Goal: Task Accomplishment & Management: Manage account settings

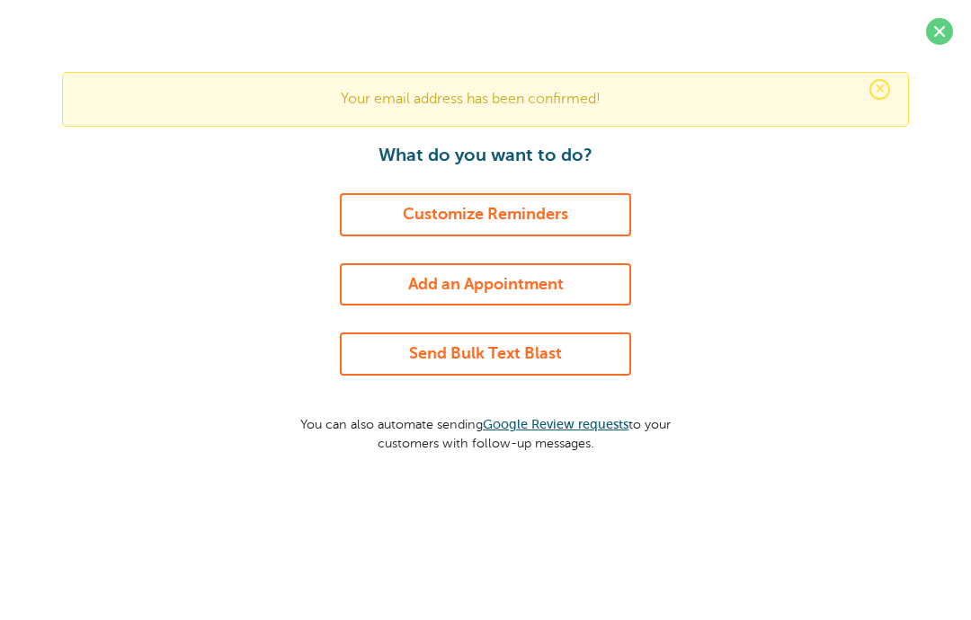
click at [528, 214] on link "Customize Reminders" at bounding box center [485, 214] width 291 height 43
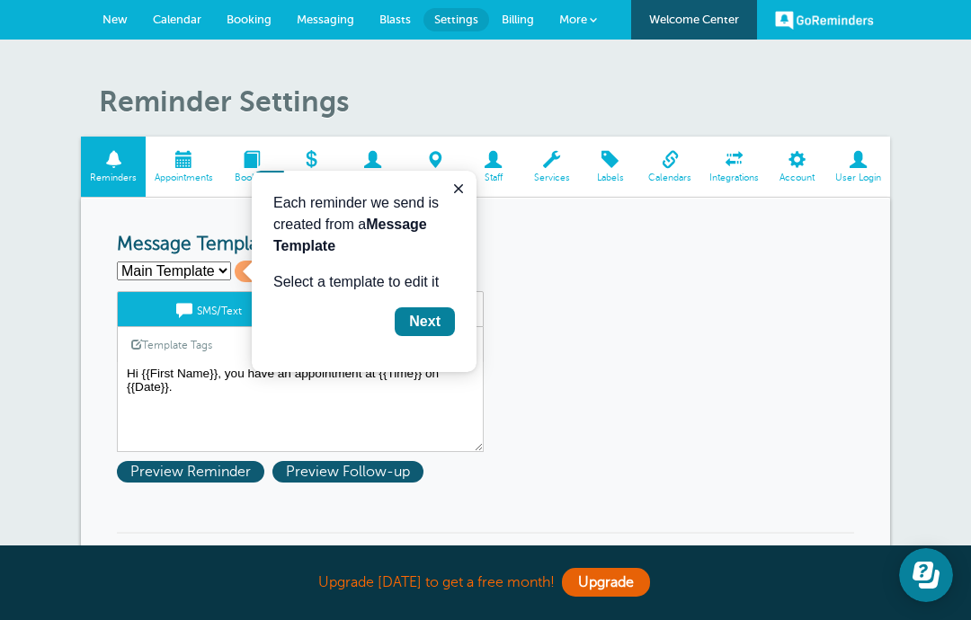
click at [433, 316] on div "Next" at bounding box center [424, 322] width 31 height 22
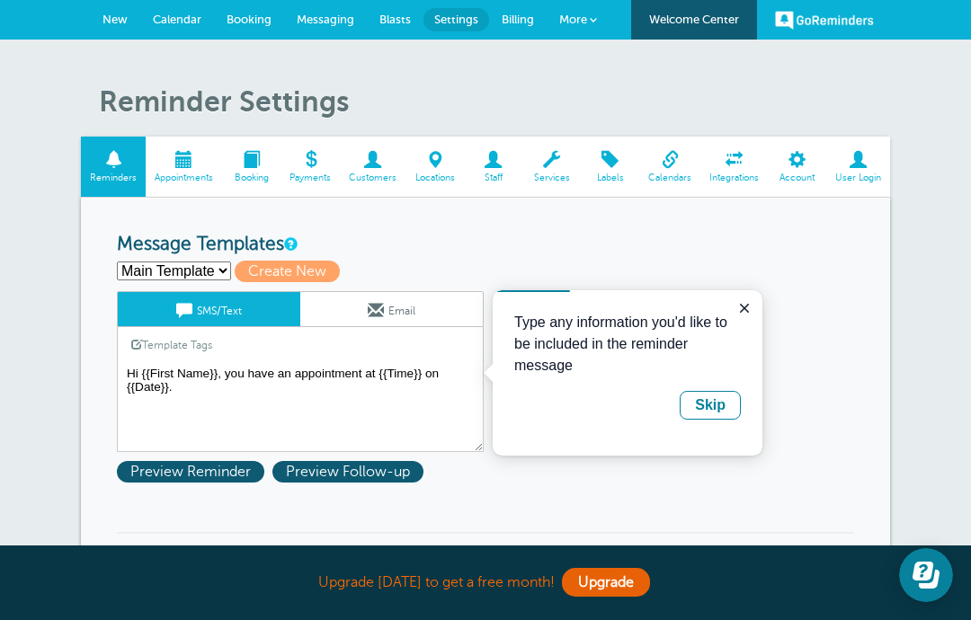
click at [713, 414] on div "Skip" at bounding box center [710, 406] width 31 height 22
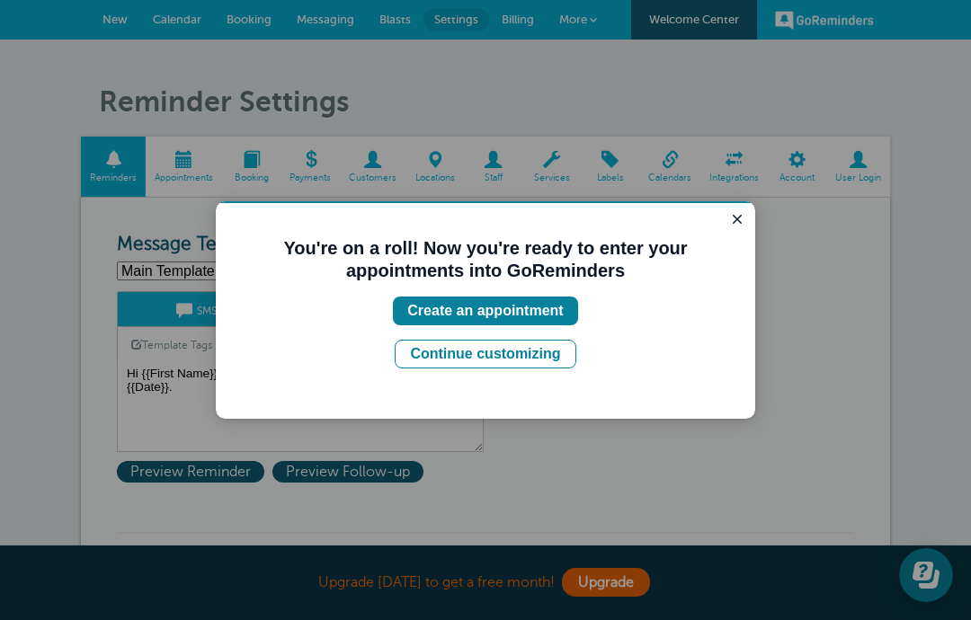
click at [556, 314] on div "Create an appointment" at bounding box center [485, 311] width 156 height 22
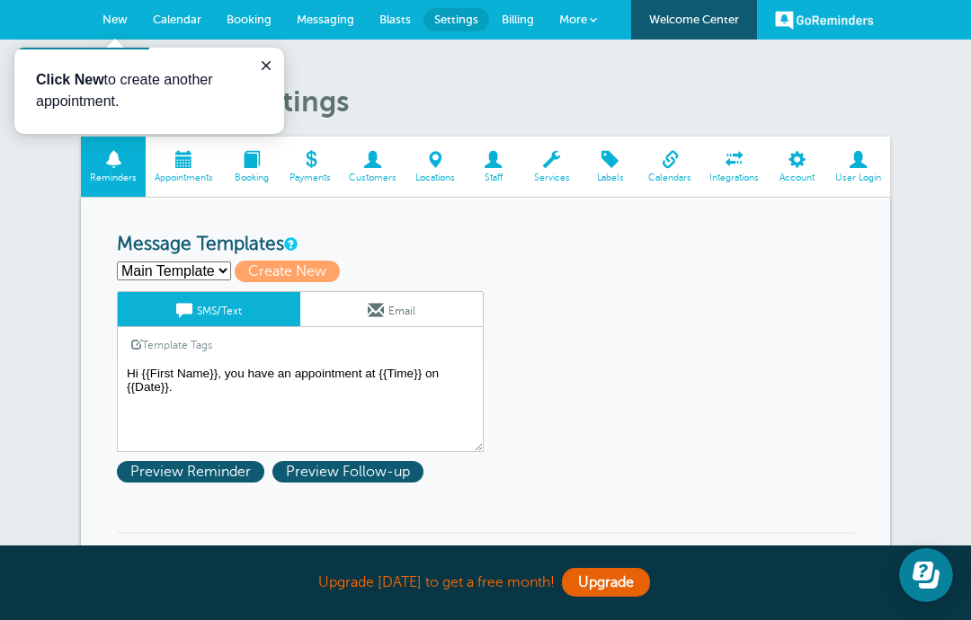
click at [127, 24] on span "New" at bounding box center [114, 19] width 25 height 13
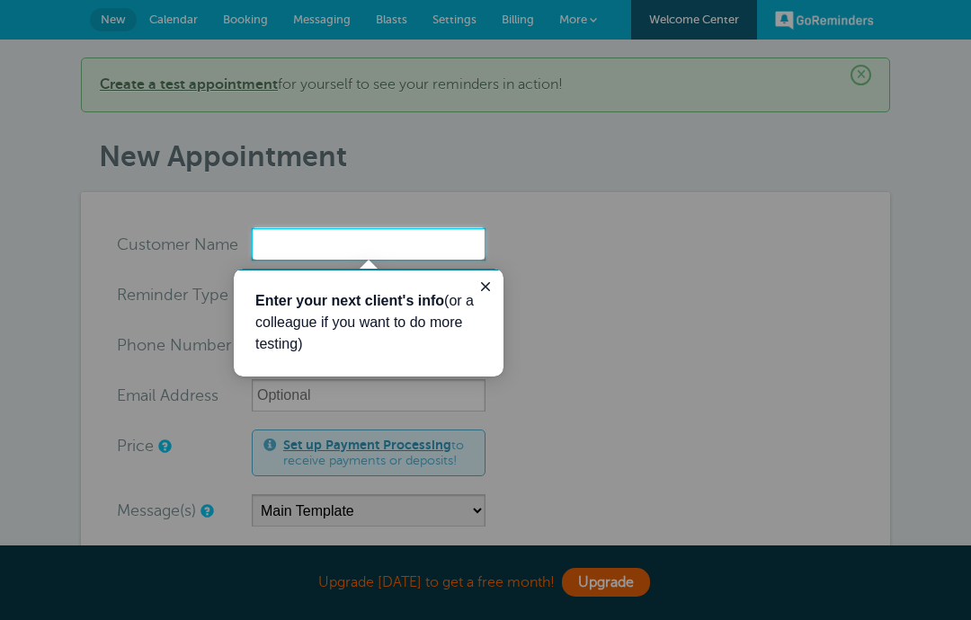
click at [365, 242] on input "x-no-autofill" at bounding box center [369, 244] width 234 height 32
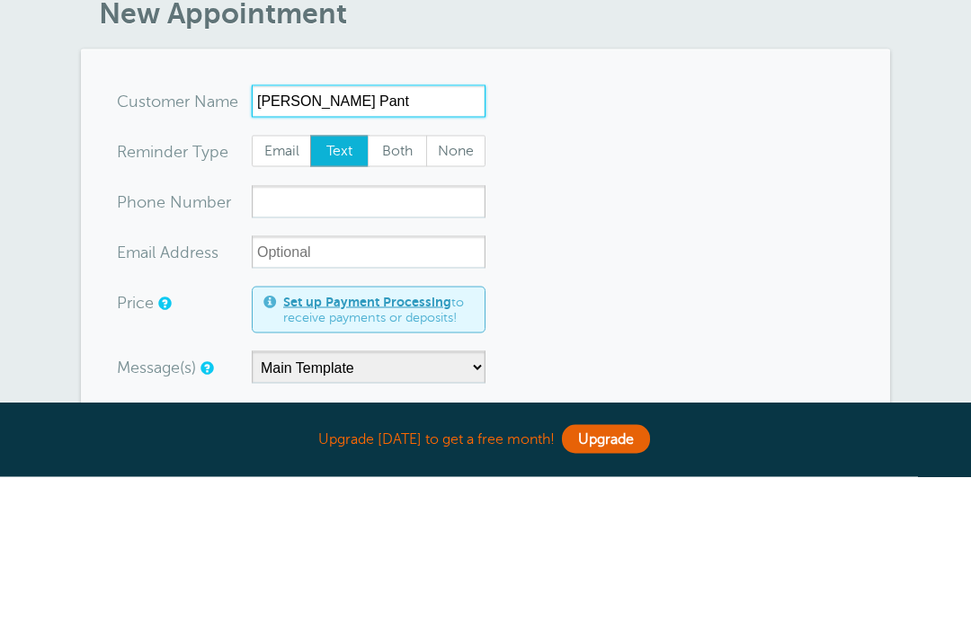
type input "Dawn Pant"
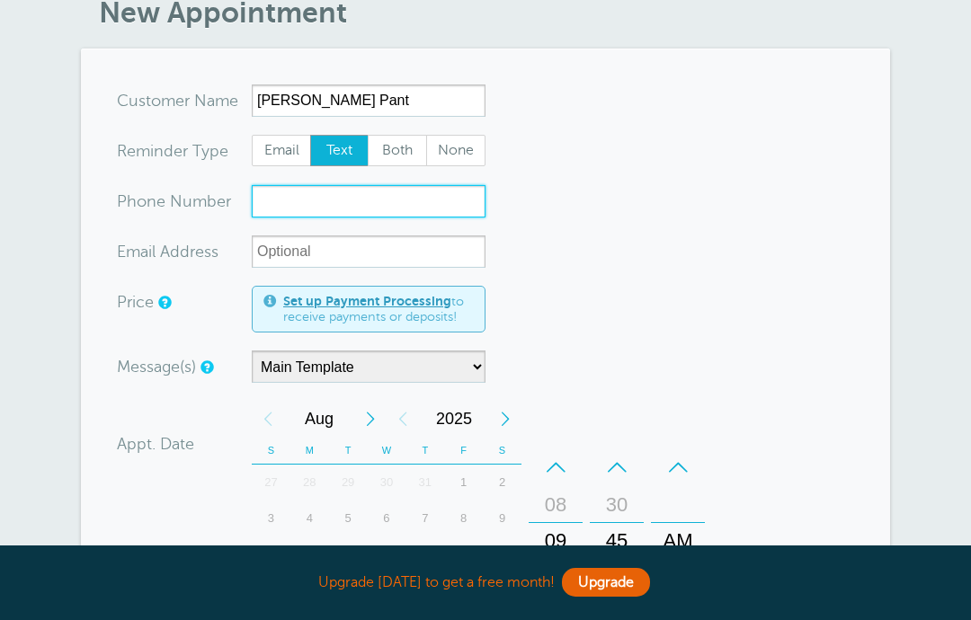
click at [338, 201] on input "xxx-no-autofill" at bounding box center [369, 201] width 234 height 32
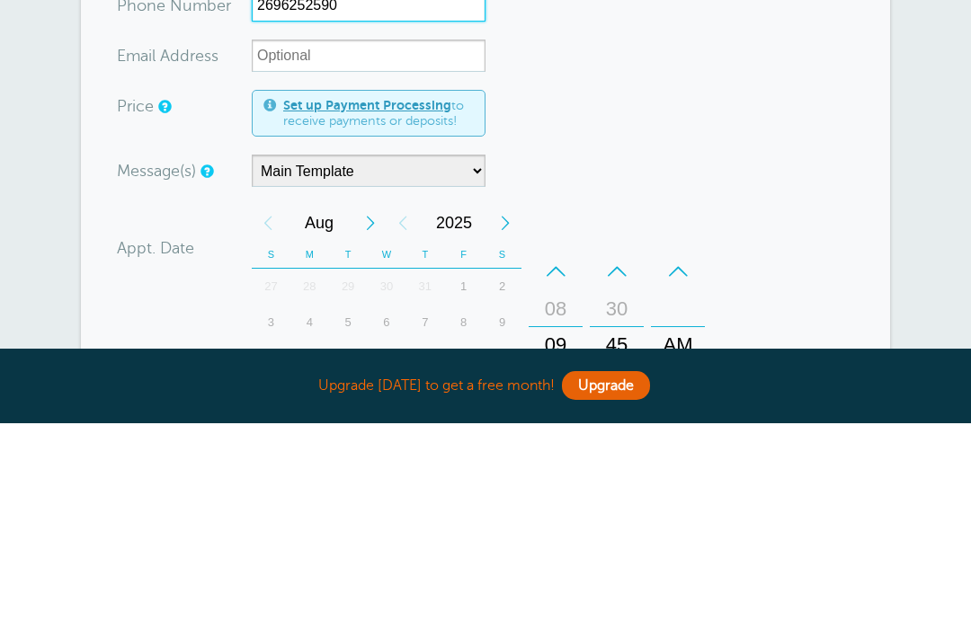
type input "2696252590"
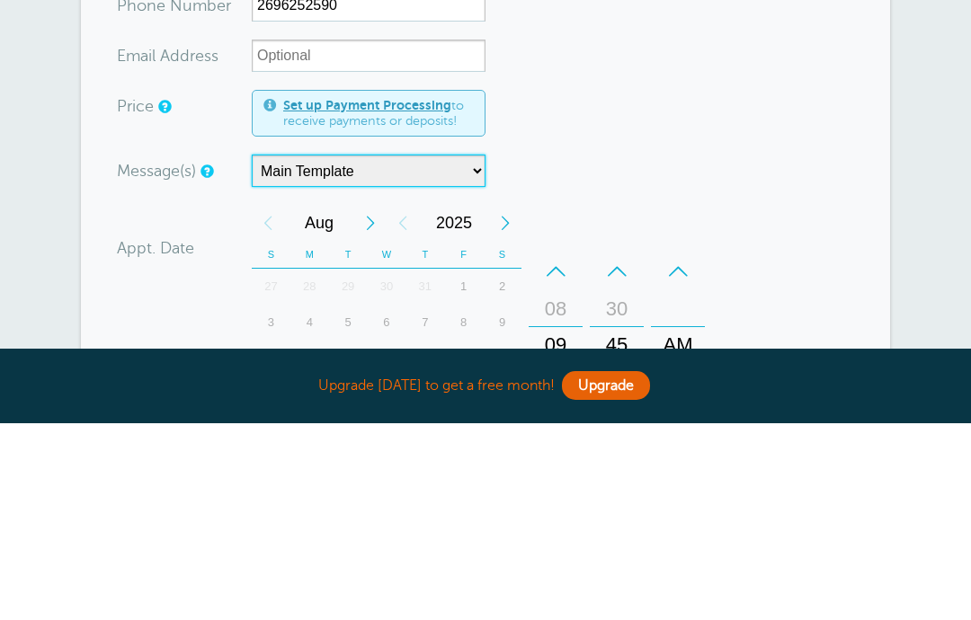
click at [453, 352] on select "Main Template" at bounding box center [369, 368] width 234 height 32
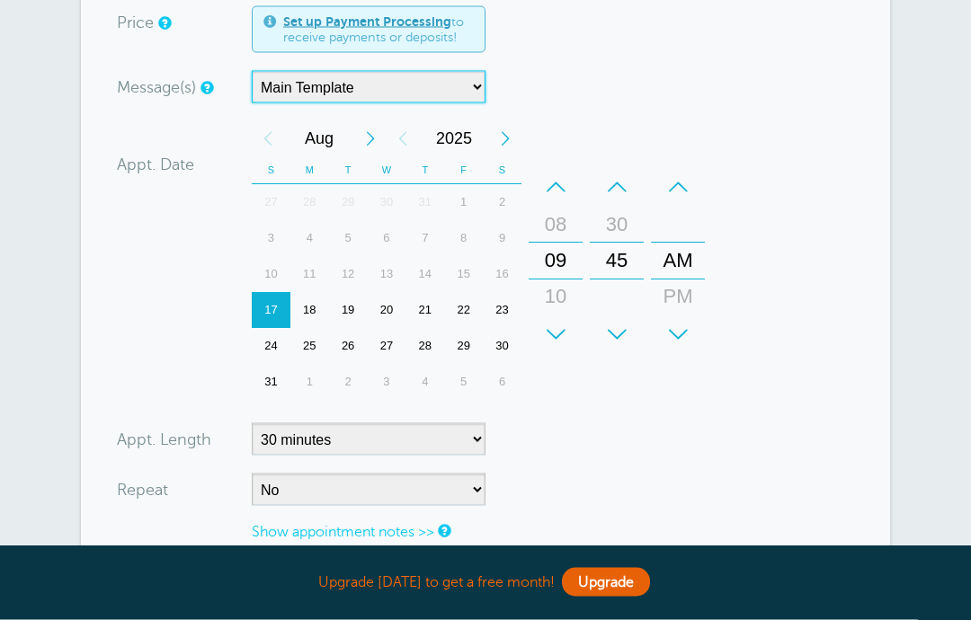
scroll to position [429, 0]
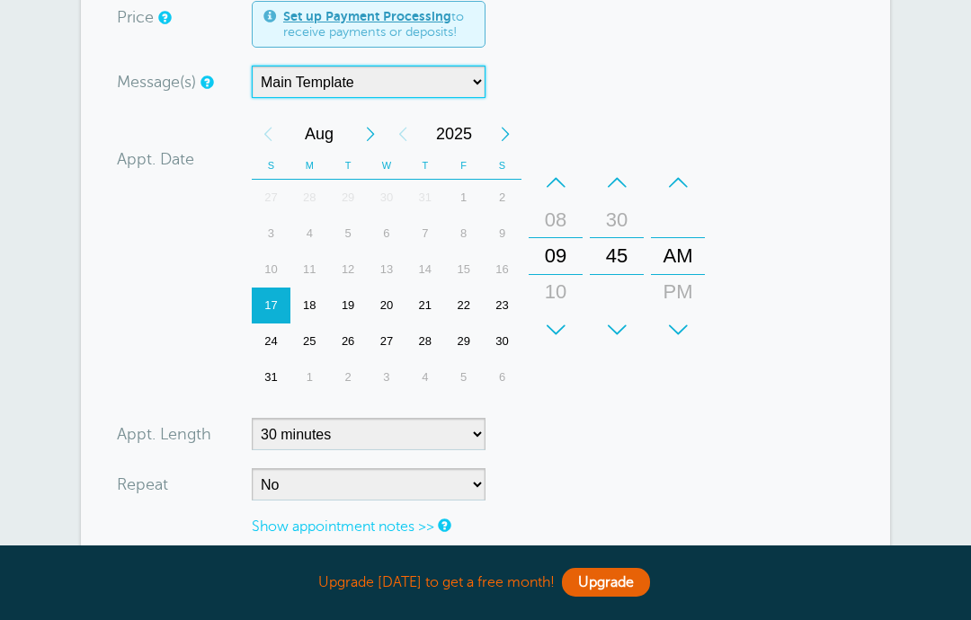
click at [319, 303] on div "18" at bounding box center [309, 306] width 39 height 36
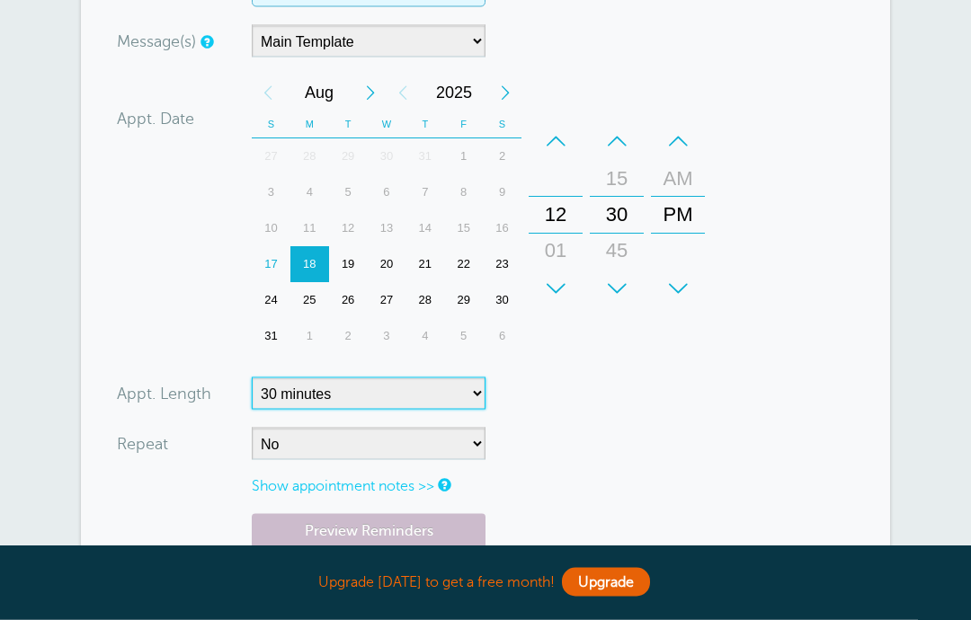
click at [467, 393] on select "5 minutes 10 minutes 15 minutes 20 minutes 25 minutes 30 minutes 35 minutes 40 …" at bounding box center [369, 394] width 234 height 32
select select "60"
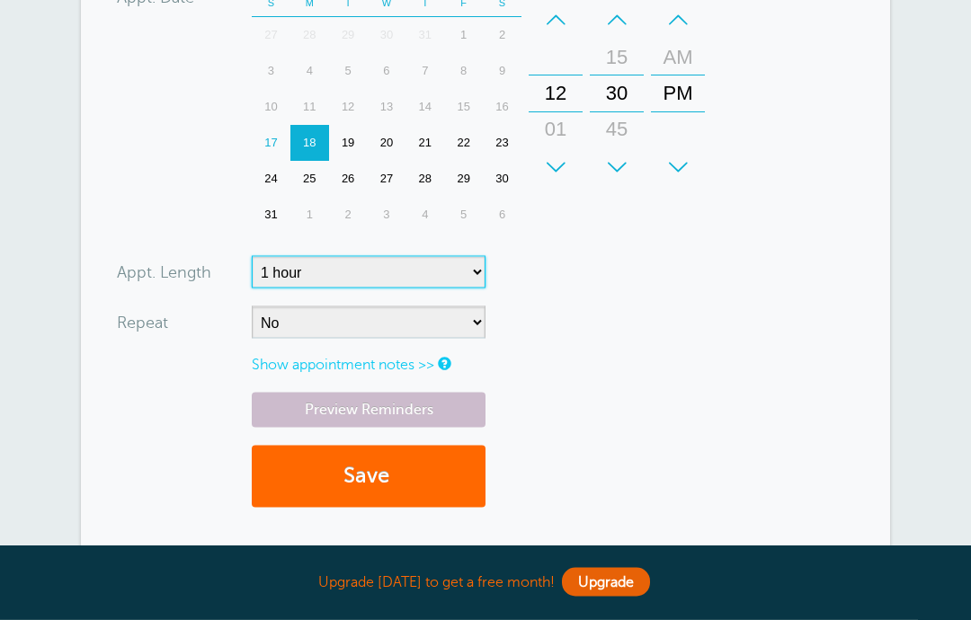
scroll to position [592, 0]
click at [424, 474] on button "Save" at bounding box center [369, 476] width 234 height 62
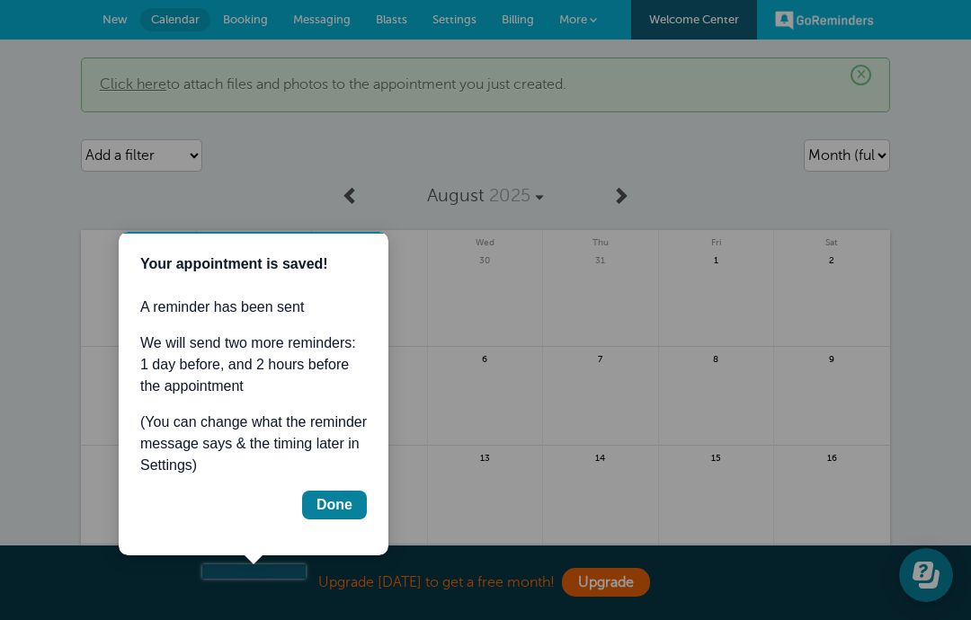
click at [334, 504] on div "Done" at bounding box center [334, 505] width 36 height 22
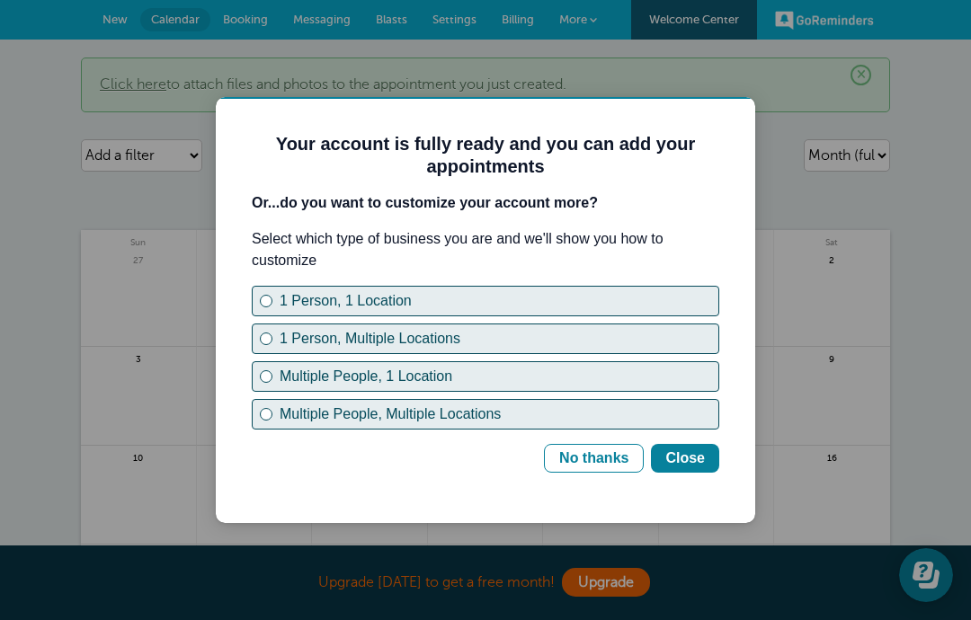
click at [295, 301] on div "1 Person, 1 Location" at bounding box center [499, 301] width 439 height 22
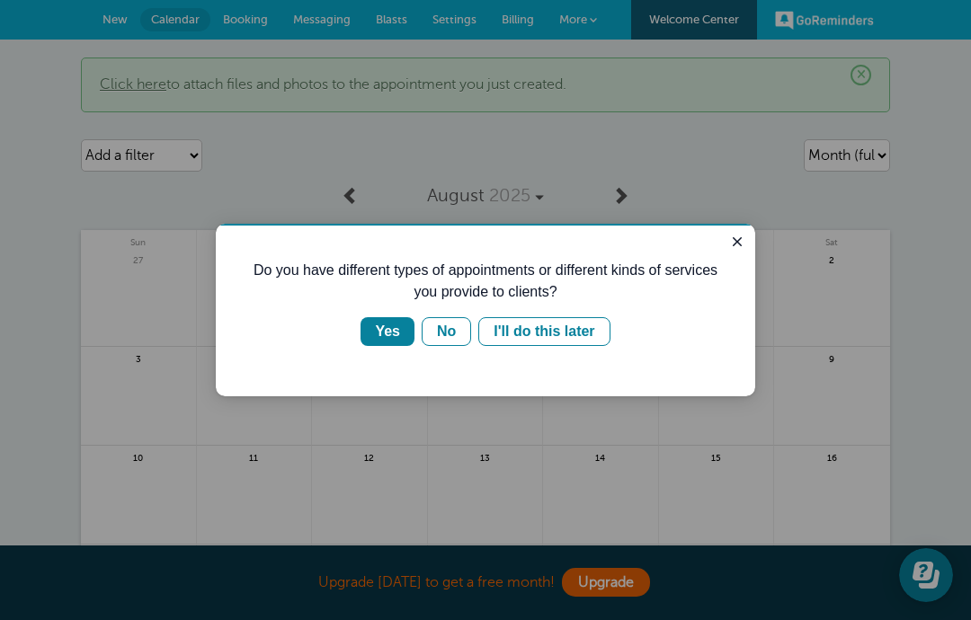
click at [396, 339] on div "Yes" at bounding box center [387, 332] width 25 height 22
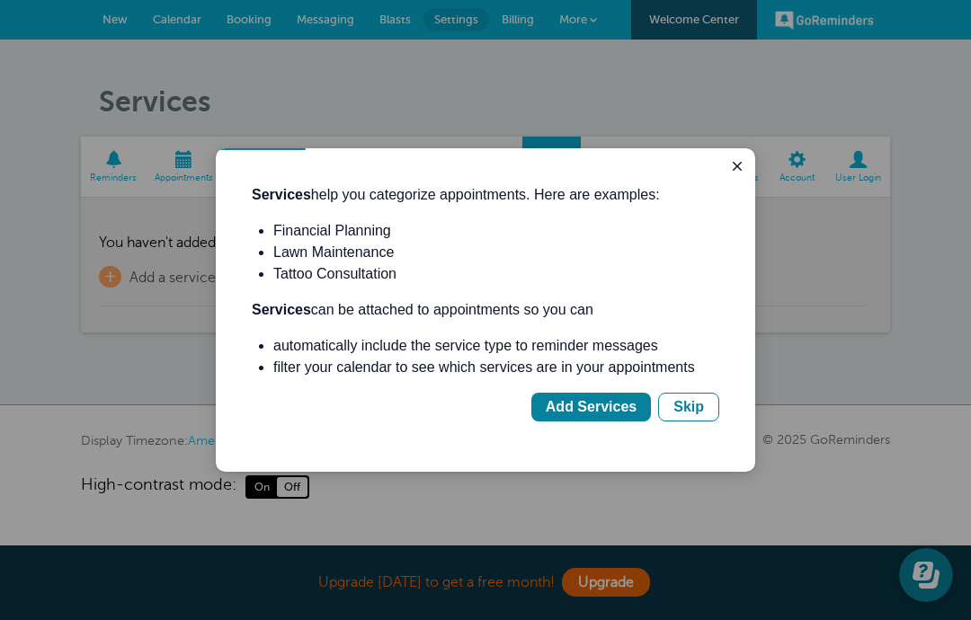
click at [617, 416] on div "Add Services" at bounding box center [591, 407] width 91 height 22
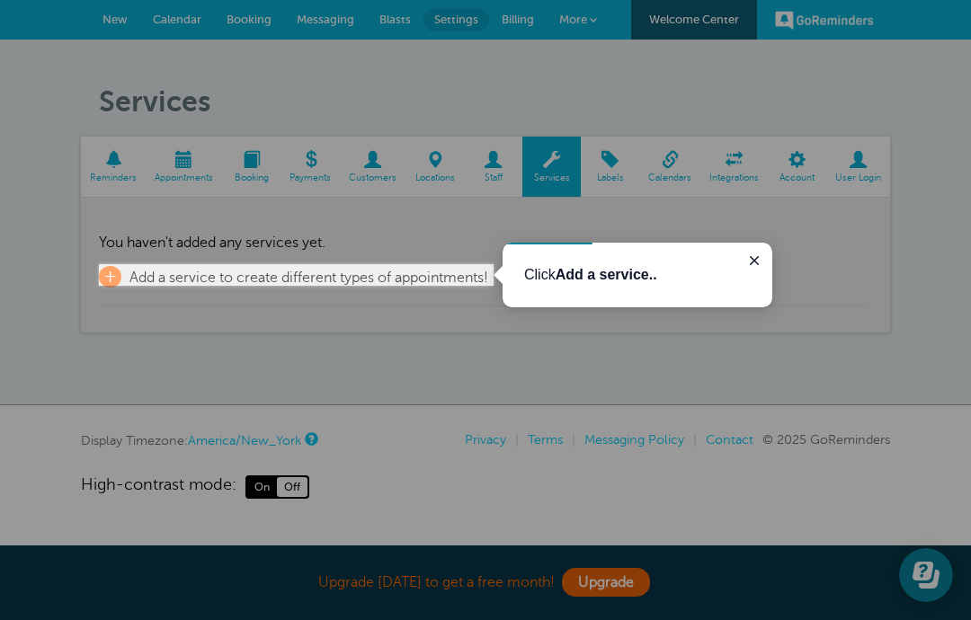
click at [271, 281] on span "Add a service to create different types of appointments!" at bounding box center [308, 278] width 359 height 16
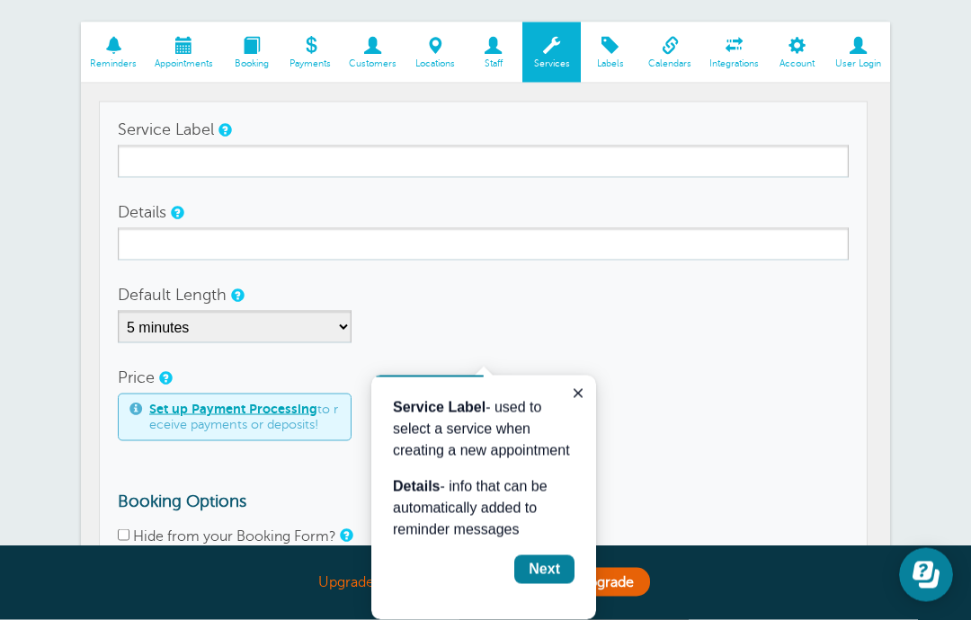
scroll to position [136, 0]
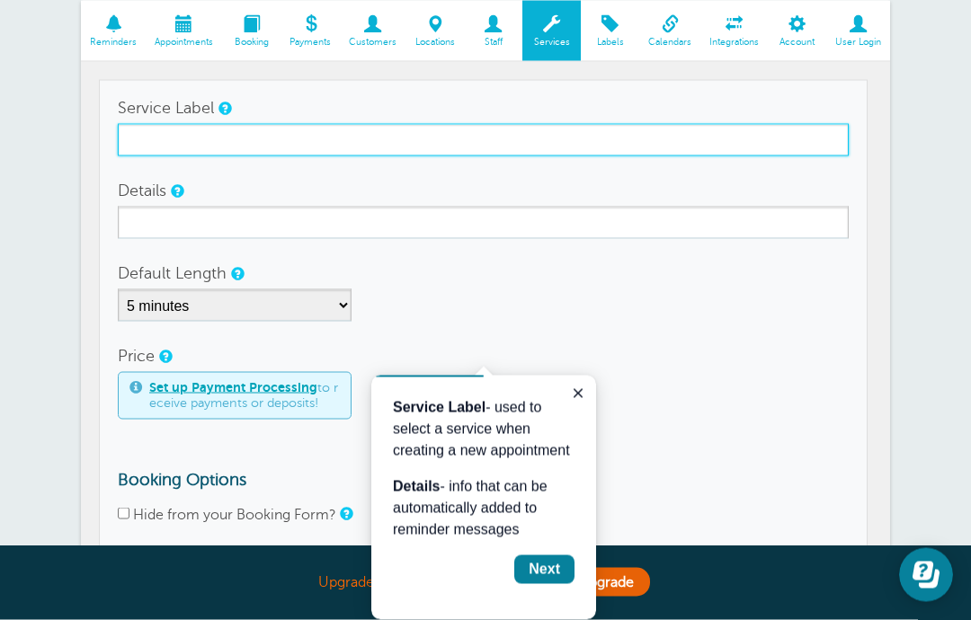
click at [235, 138] on input "Service Label" at bounding box center [483, 140] width 731 height 32
type input "Parent-Teacher Conference"
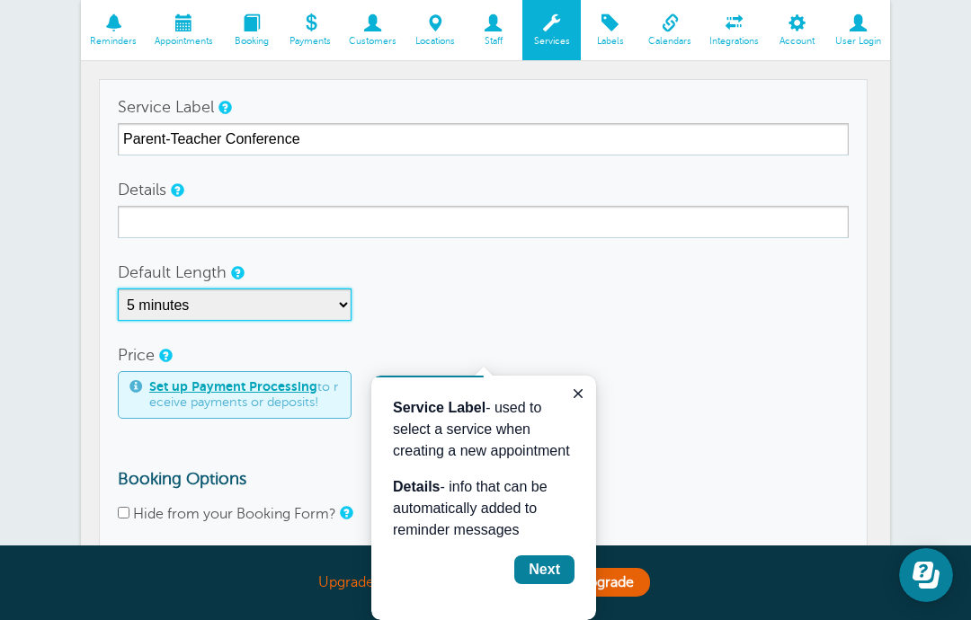
click at [318, 305] on select "5 minutes 10 minutes 15 minutes 20 minutes 25 minutes 30 minutes 35 minutes 40 …" at bounding box center [235, 305] width 234 height 32
select select "45"
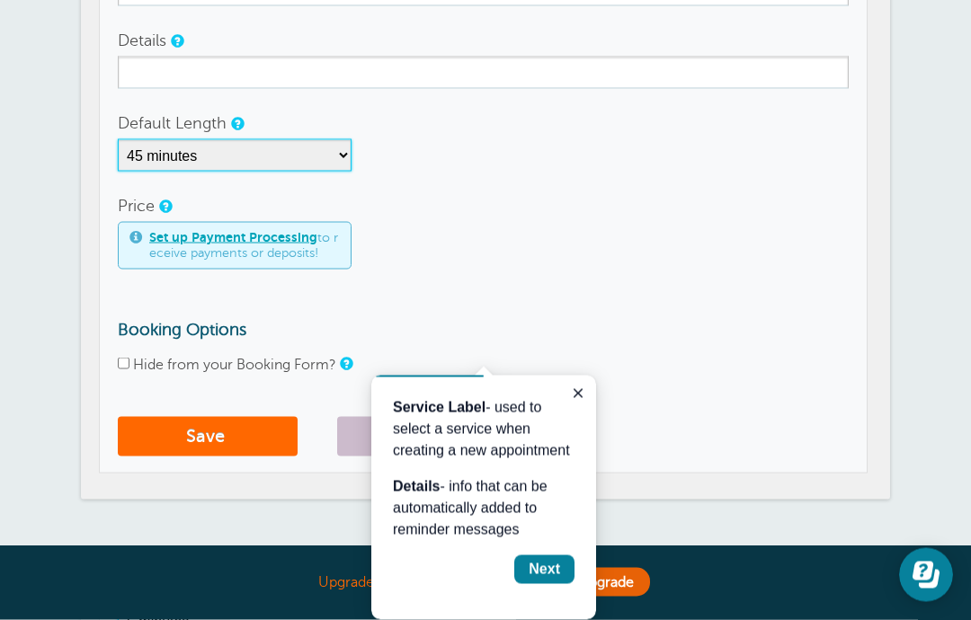
scroll to position [287, 0]
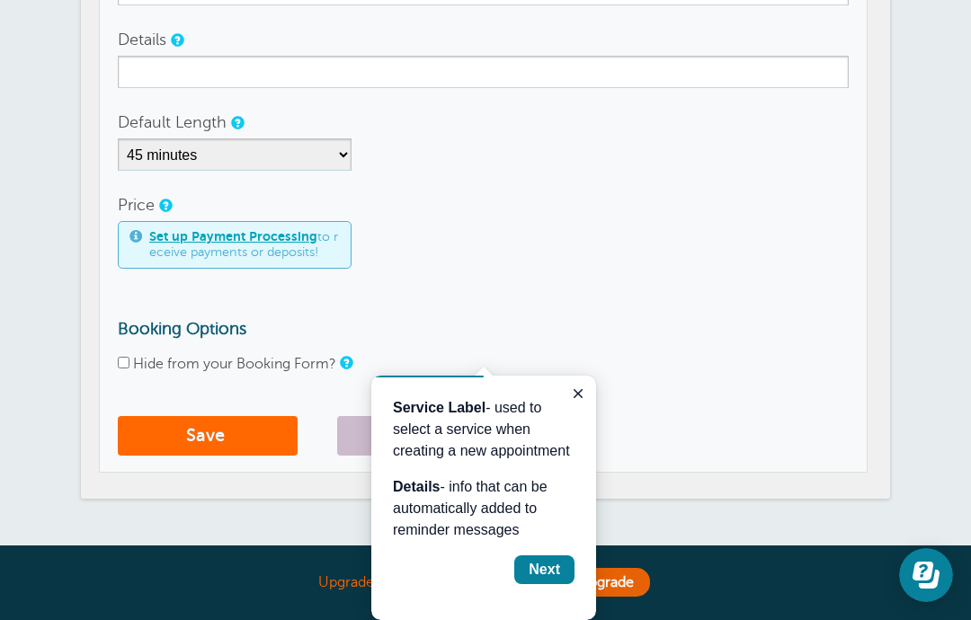
click at [182, 34] on link at bounding box center [176, 40] width 11 height 12
click at [177, 46] on link at bounding box center [176, 40] width 11 height 12
click at [245, 430] on button "Save" at bounding box center [208, 436] width 180 height 40
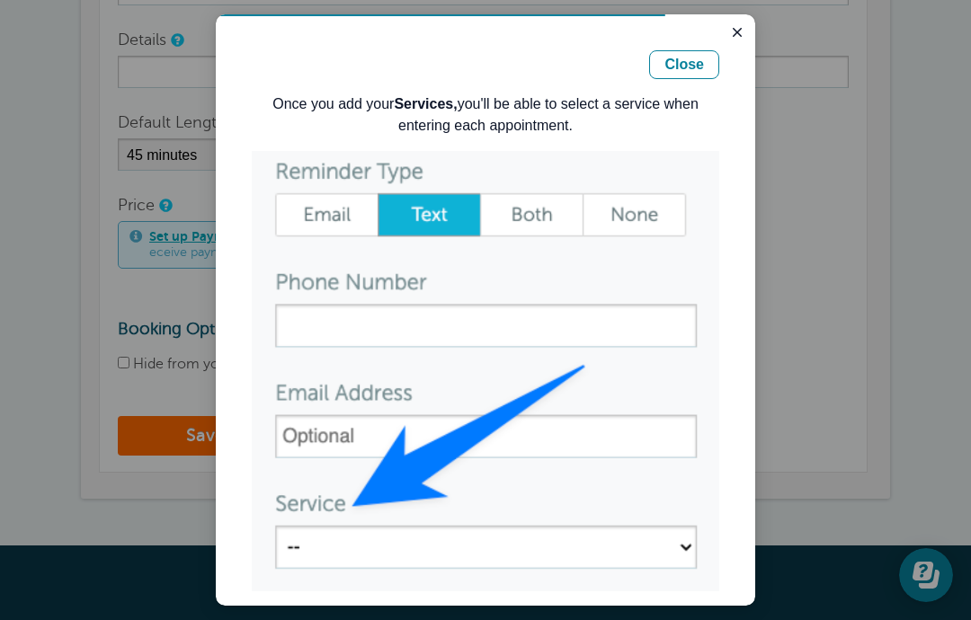
scroll to position [0, 0]
click at [545, 210] on img "Guide" at bounding box center [485, 371] width 467 height 441
click at [643, 215] on img "Guide" at bounding box center [485, 371] width 467 height 441
click at [687, 74] on div "Close" at bounding box center [684, 65] width 40 height 22
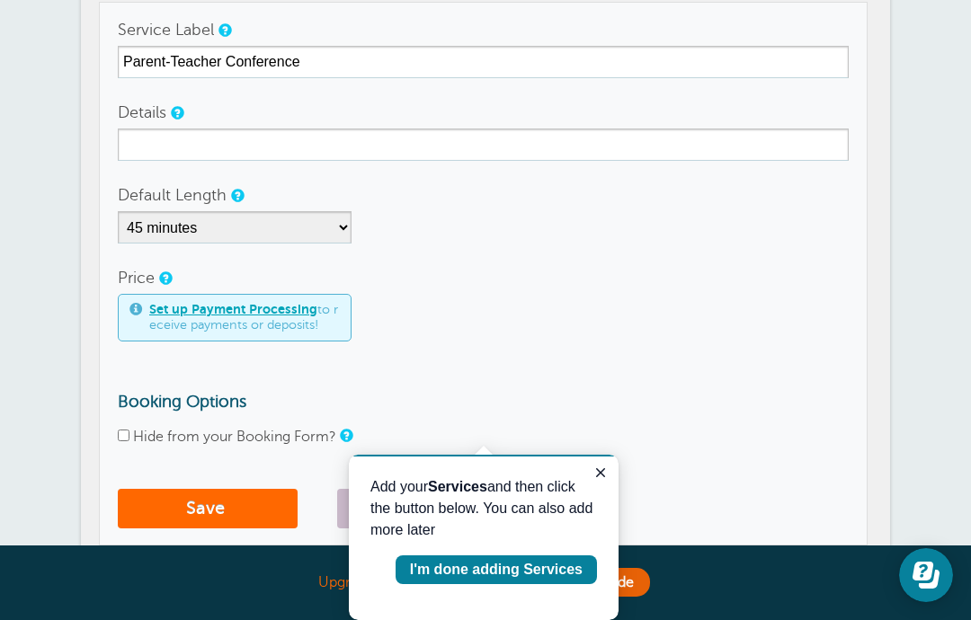
scroll to position [183, 0]
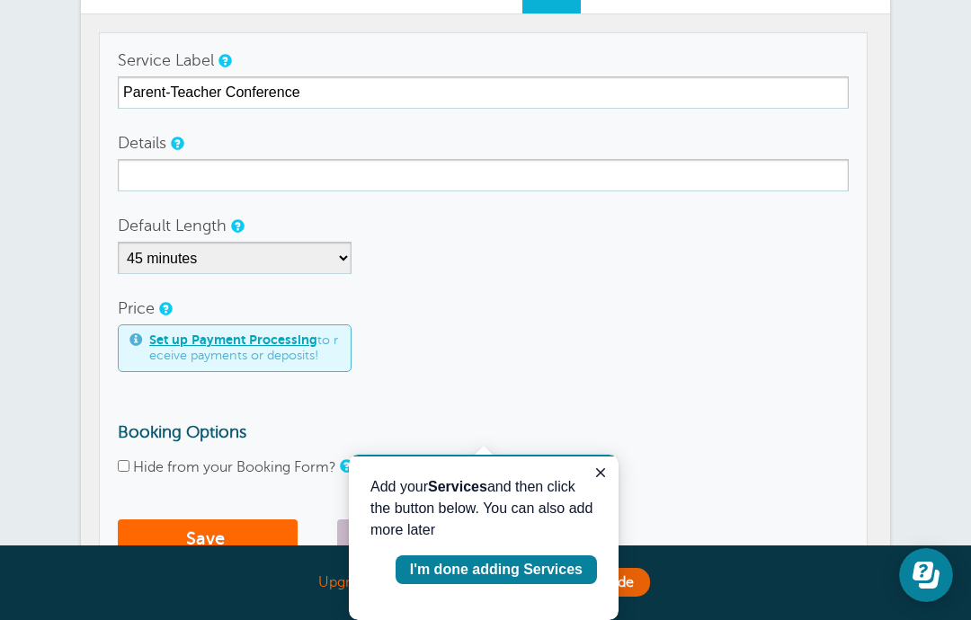
click at [527, 567] on div "I'm done adding Services" at bounding box center [496, 570] width 173 height 22
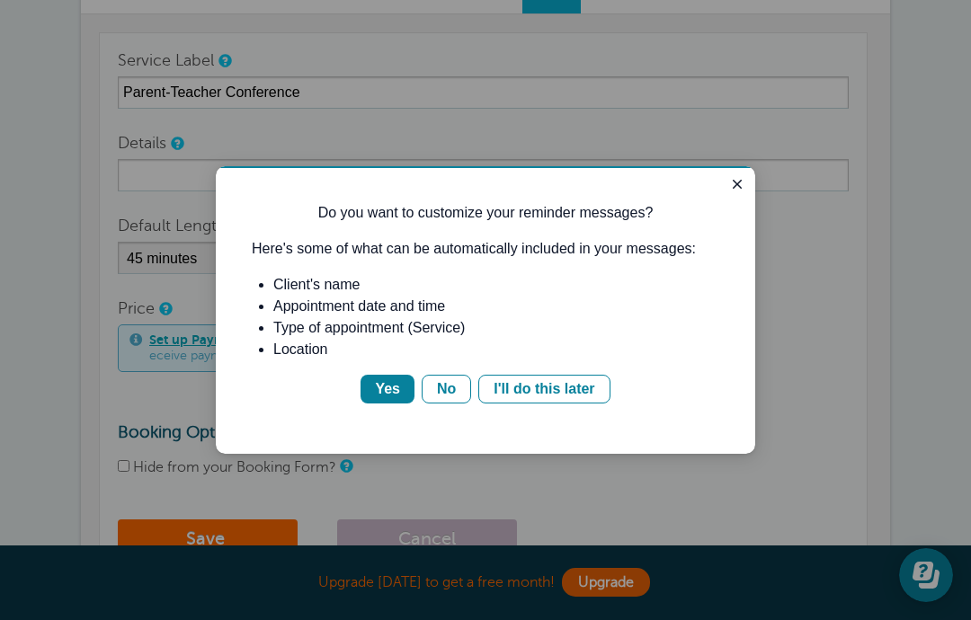
scroll to position [0, 0]
click at [396, 394] on div "Yes" at bounding box center [387, 389] width 25 height 22
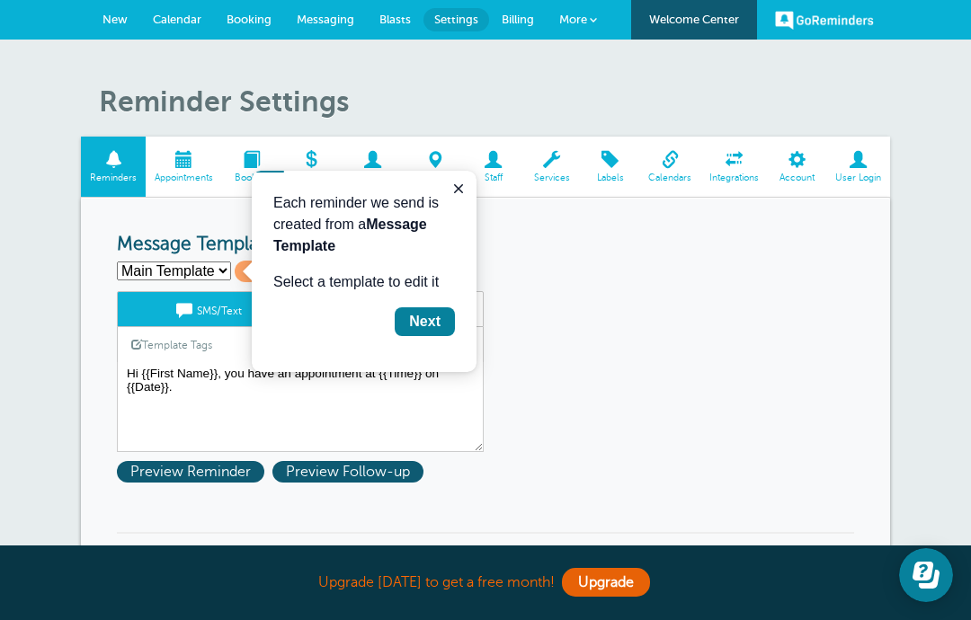
click at [432, 317] on div "Next" at bounding box center [424, 322] width 31 height 22
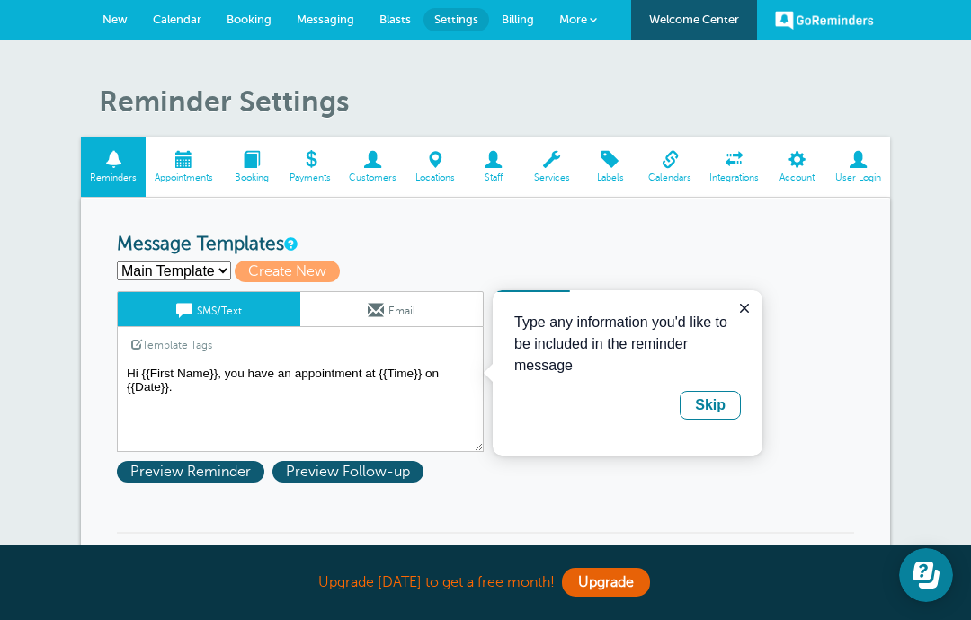
click at [351, 381] on textarea "Hi {{First Name}}, you have an appointment at {{Time}} on {{Date}}." at bounding box center [300, 407] width 367 height 90
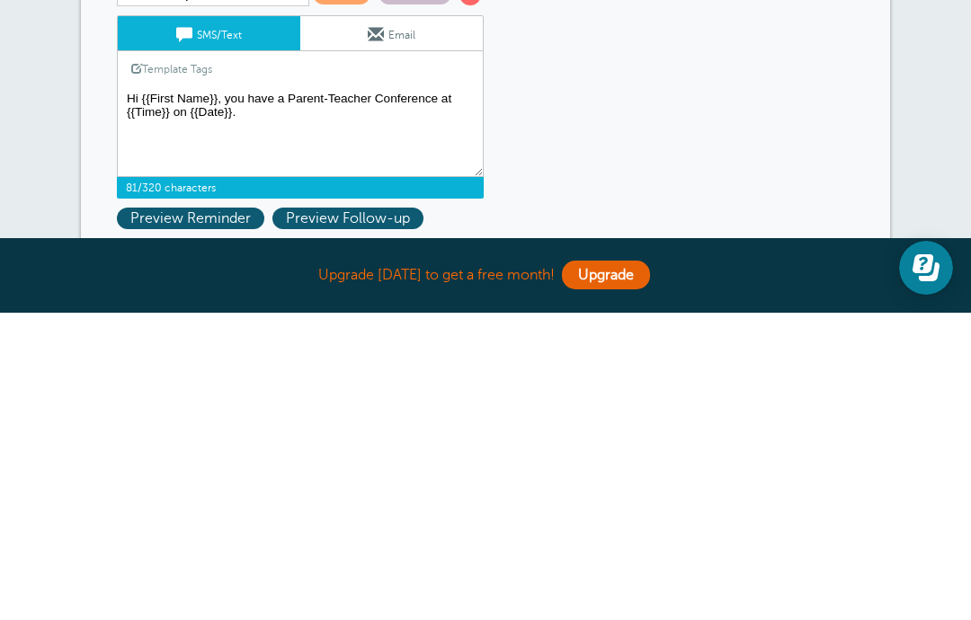
click at [263, 395] on textarea "Hi {{First Name}}, you have an appointment at {{Time}} on {{Date}}." at bounding box center [300, 440] width 367 height 90
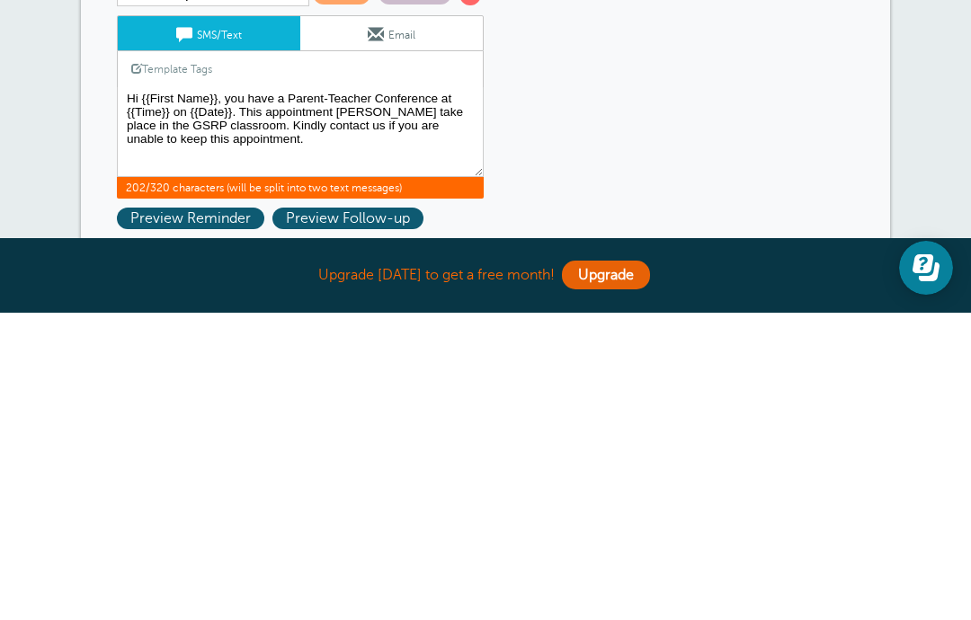
scroll to position [307, 0]
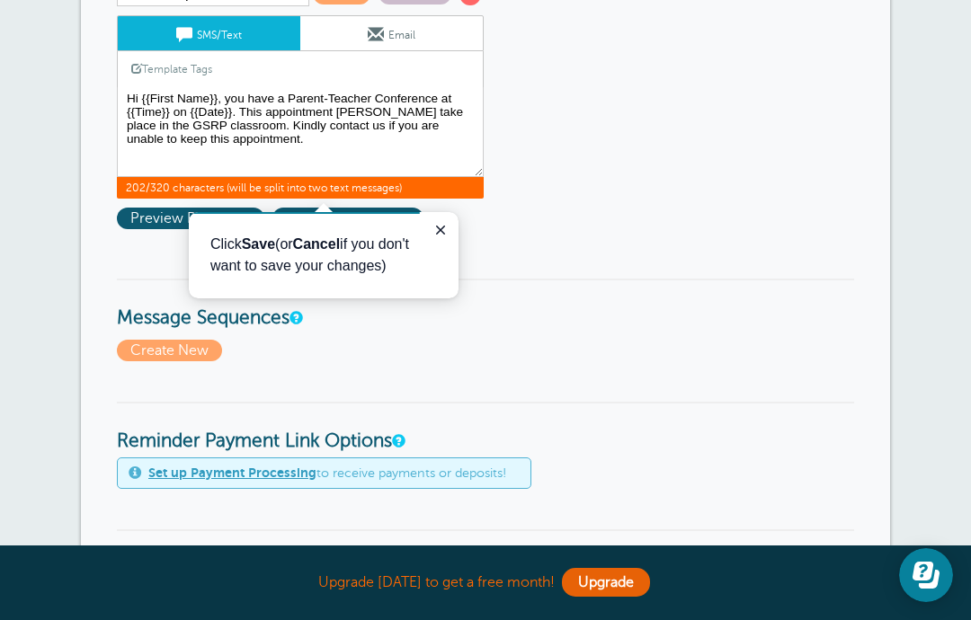
click at [447, 225] on icon "Close guide" at bounding box center [440, 230] width 14 height 14
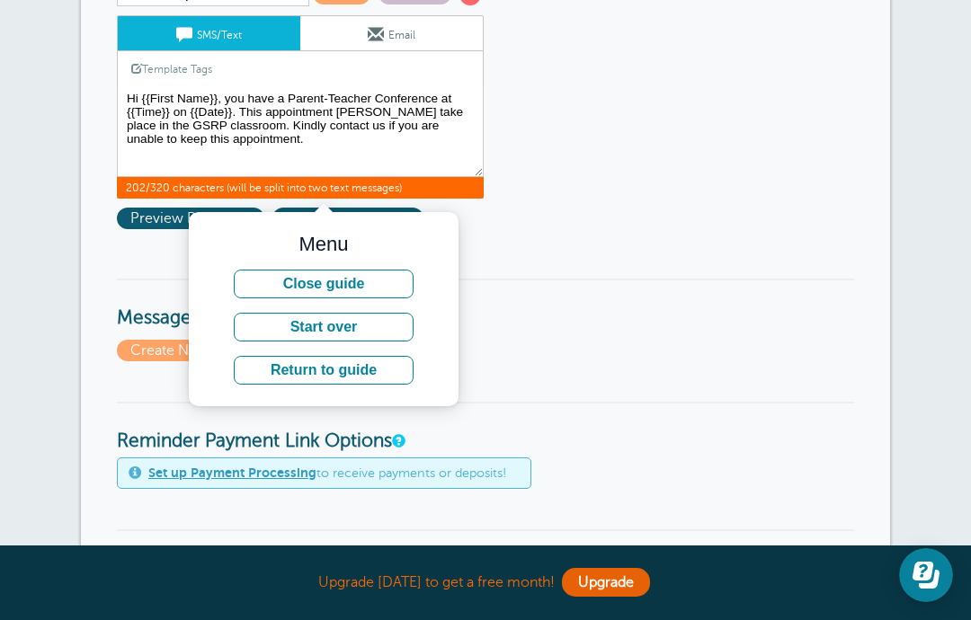
click at [375, 287] on button "Close guide" at bounding box center [324, 284] width 180 height 29
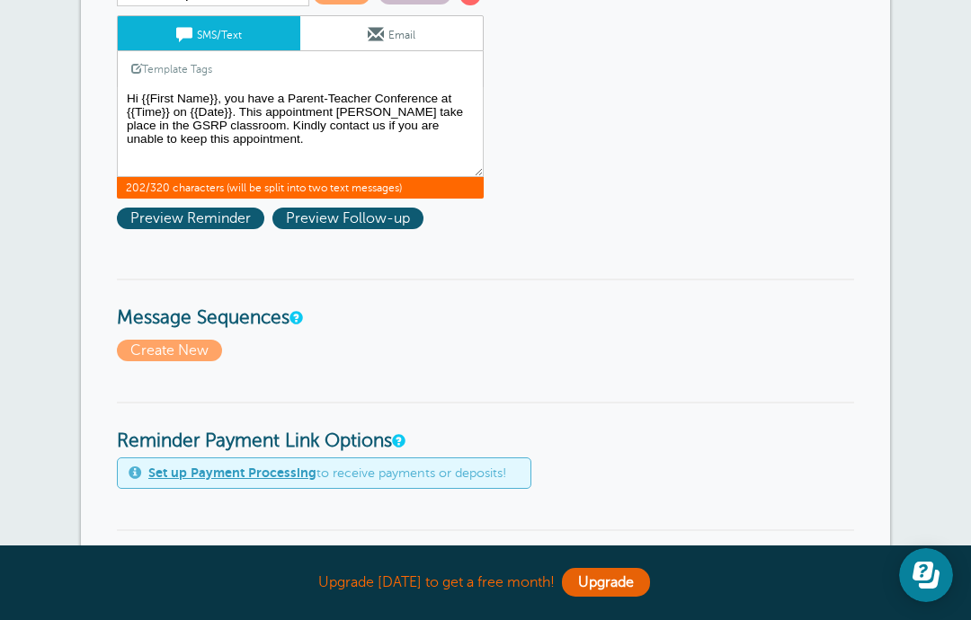
click at [357, 225] on span "Preview Follow-up" at bounding box center [347, 219] width 151 height 22
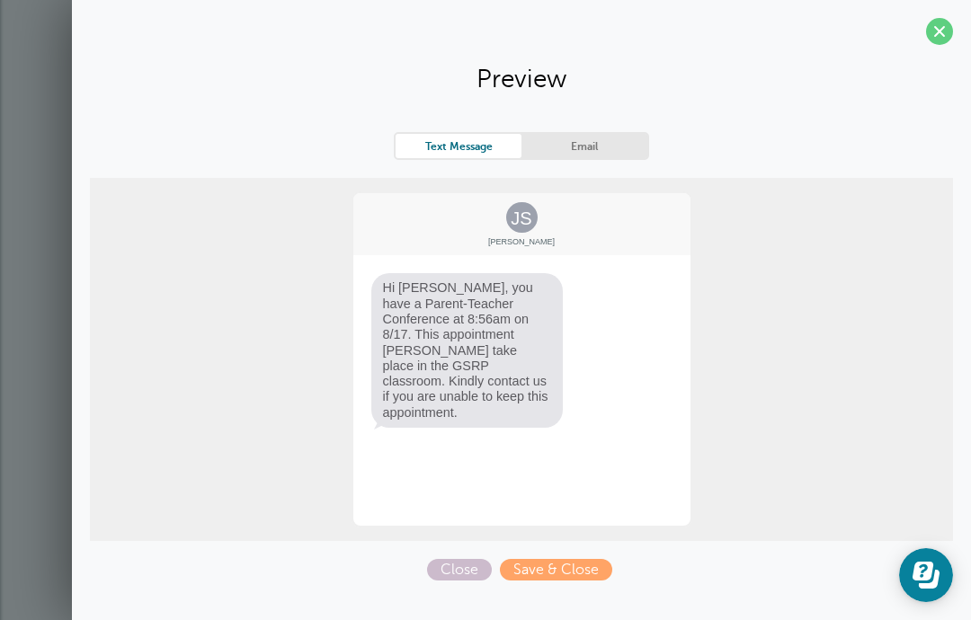
click at [467, 567] on span "Close" at bounding box center [459, 570] width 65 height 22
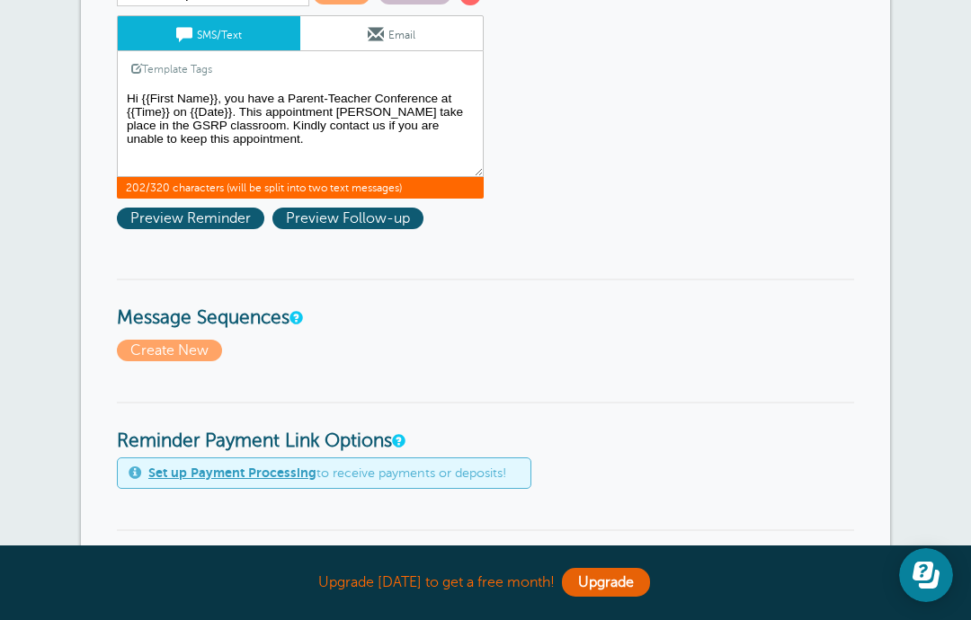
click at [376, 128] on textarea "Hi {{First Name}}, you have an appointment at {{Time}} on {{Date}}." at bounding box center [300, 132] width 367 height 90
type textarea "Hi {{First Name}}, you have a Parent-Teacher Conference at {{Time}} on {{Date}}…"
click at [223, 222] on span "Preview Reminder" at bounding box center [190, 219] width 147 height 22
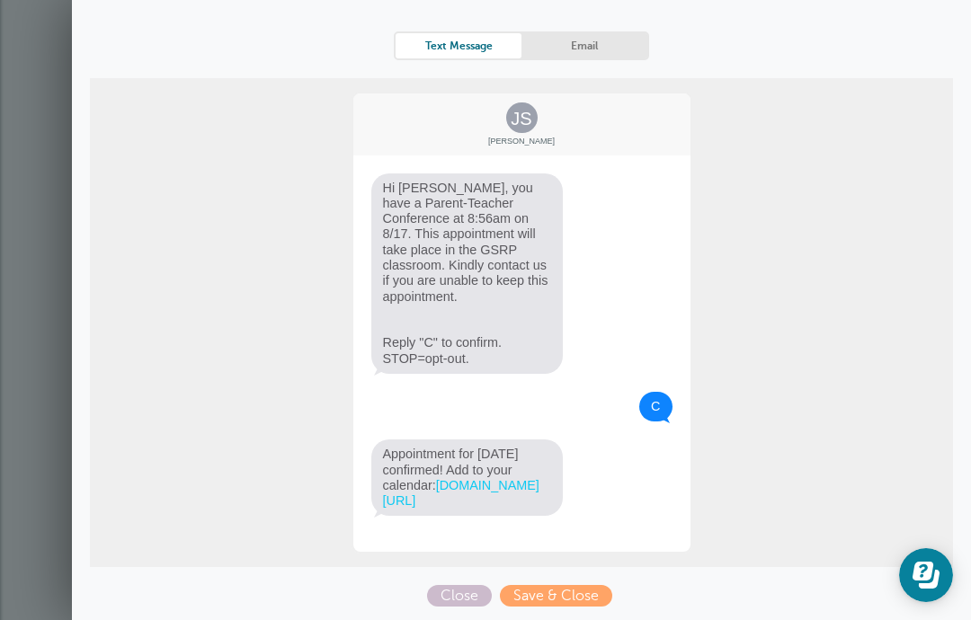
scroll to position [184, 0]
click at [573, 594] on span "Save & Close" at bounding box center [556, 596] width 112 height 22
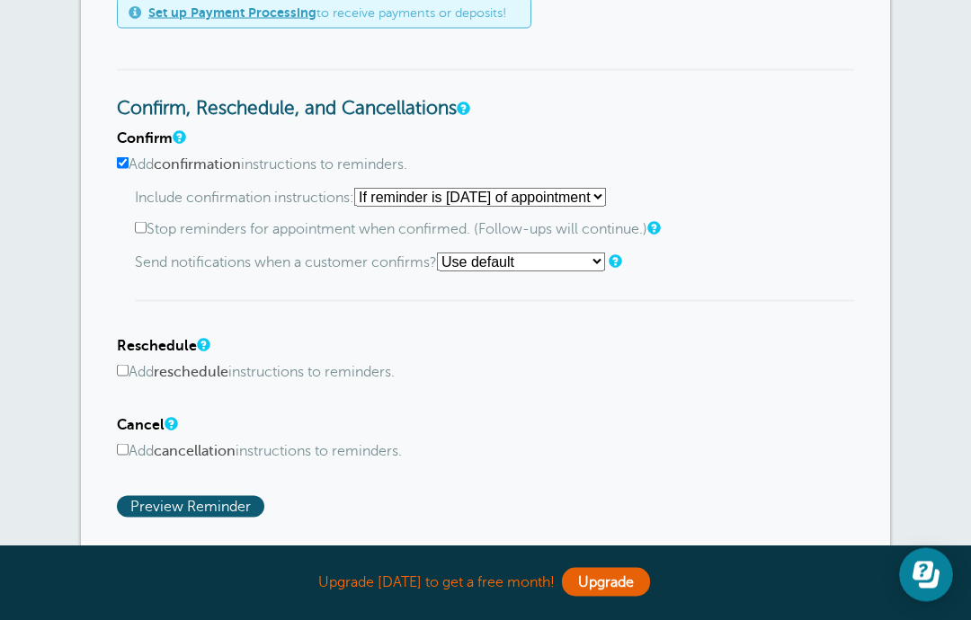
scroll to position [770, 0]
click at [120, 396] on div "Confirm Add confirmation instructions to reminders. Include confirmation instru…" at bounding box center [485, 323] width 737 height 388
click at [129, 376] on input "Add reschedule instructions to reminders." at bounding box center [123, 370] width 12 height 12
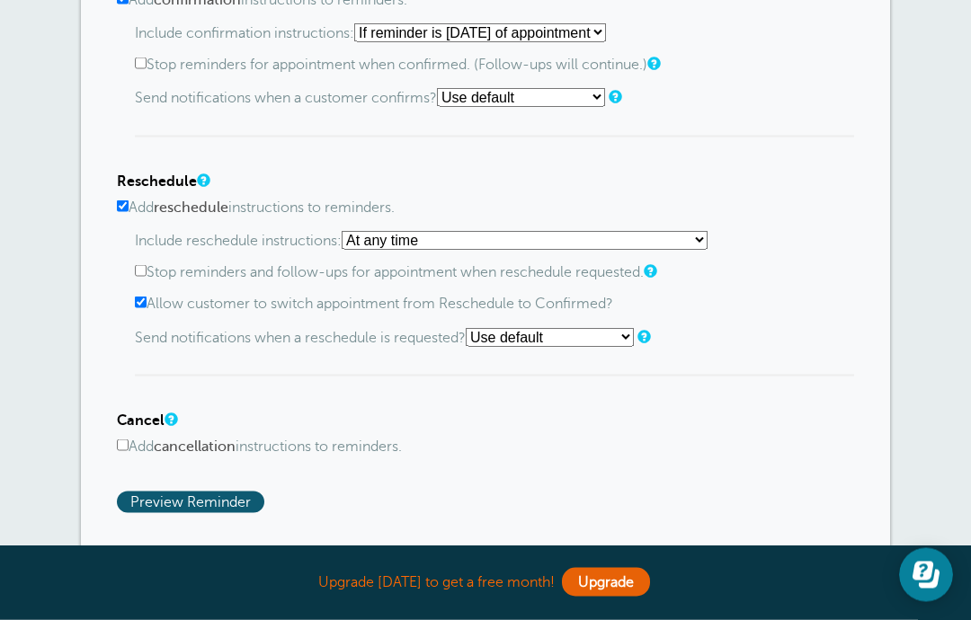
scroll to position [938, 0]
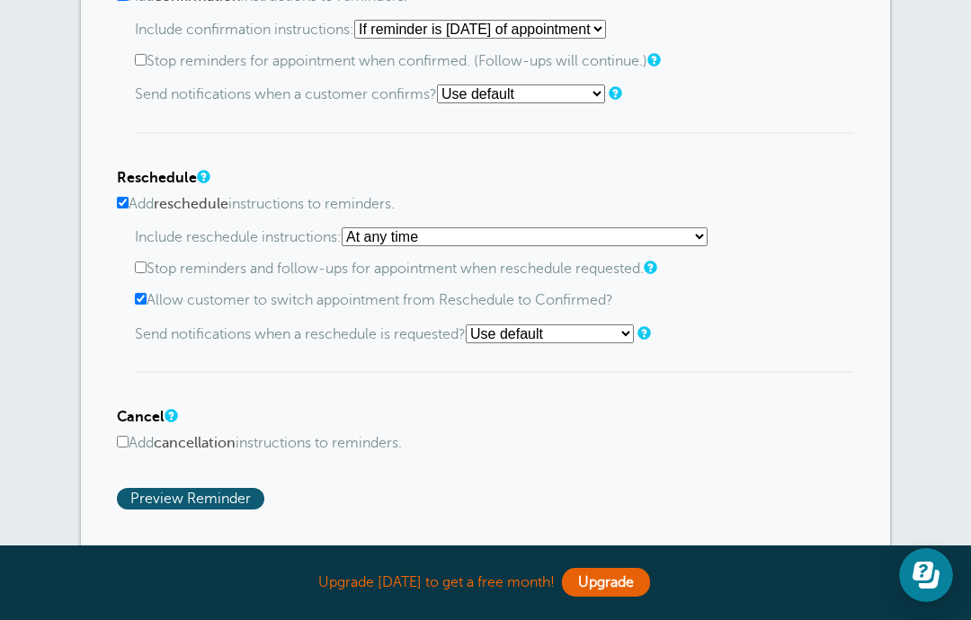
click at [128, 209] on input "Add reschedule instructions to reminders." at bounding box center [123, 203] width 12 height 12
checkbox input "false"
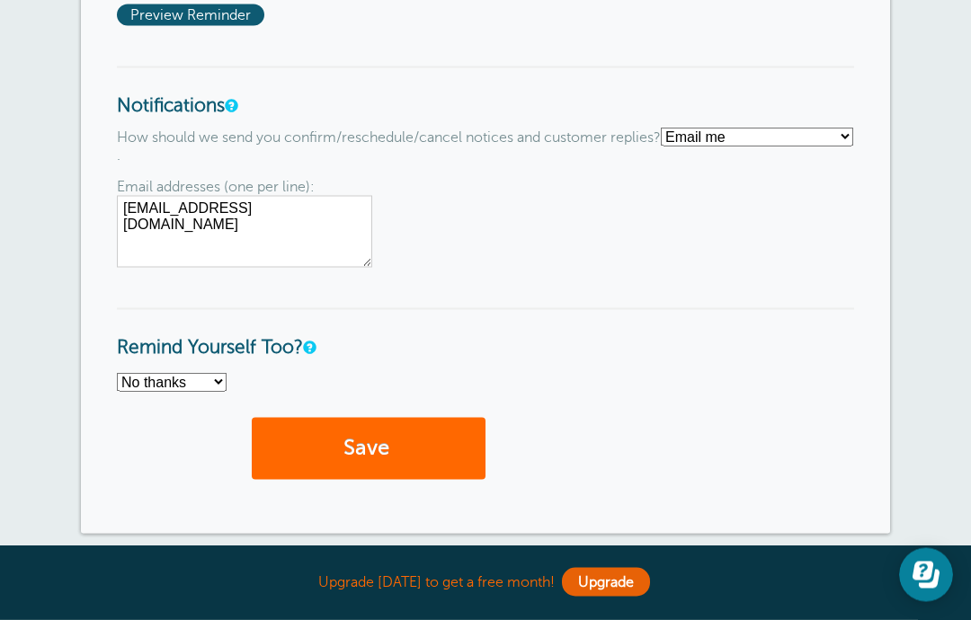
scroll to position [1262, 0]
click at [405, 466] on button "Save" at bounding box center [369, 448] width 234 height 62
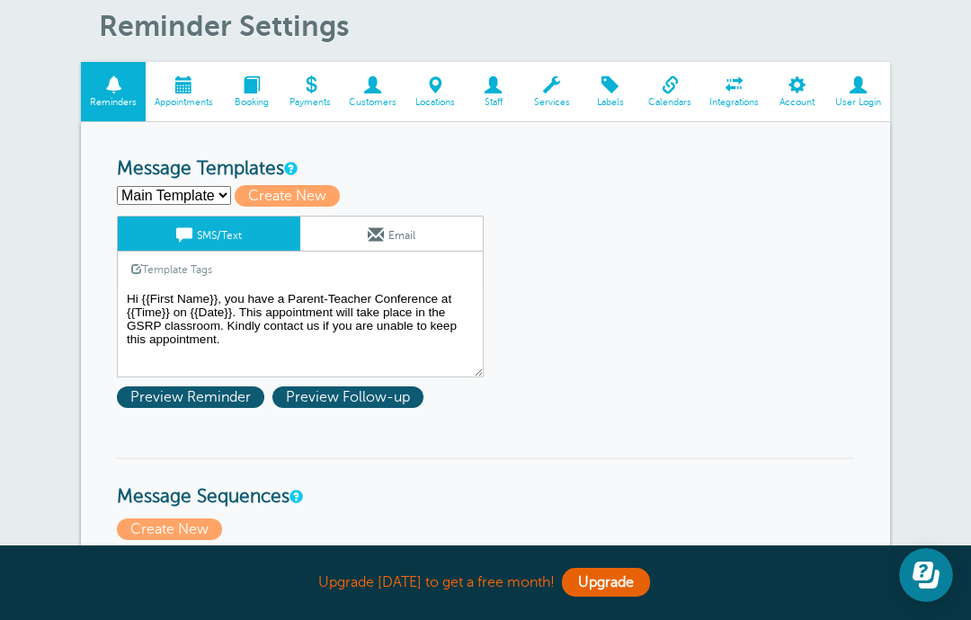
scroll to position [129, 0]
click at [259, 90] on span at bounding box center [251, 85] width 58 height 17
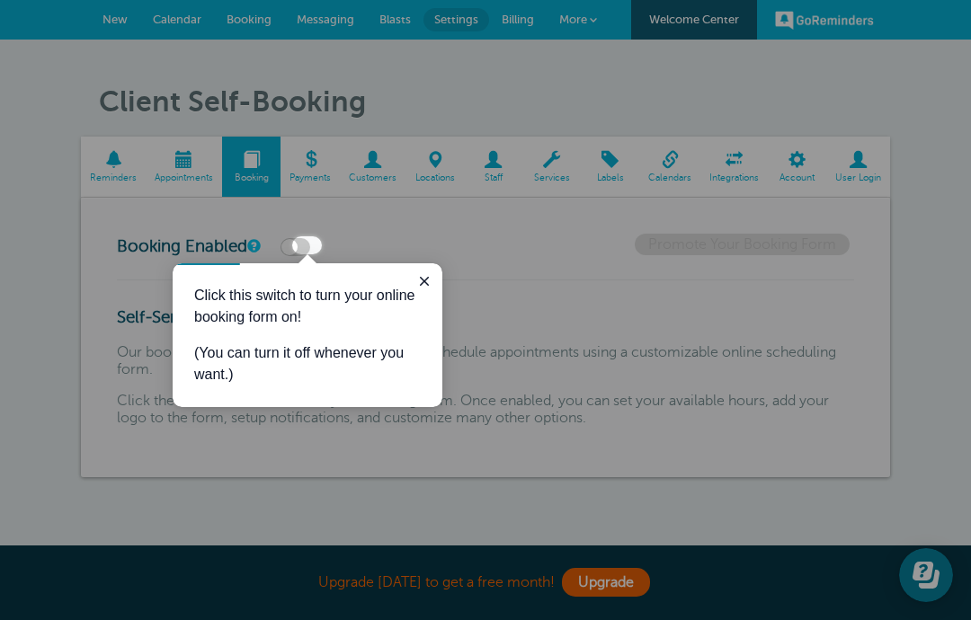
click at [429, 281] on icon "Close guide" at bounding box center [424, 281] width 14 height 14
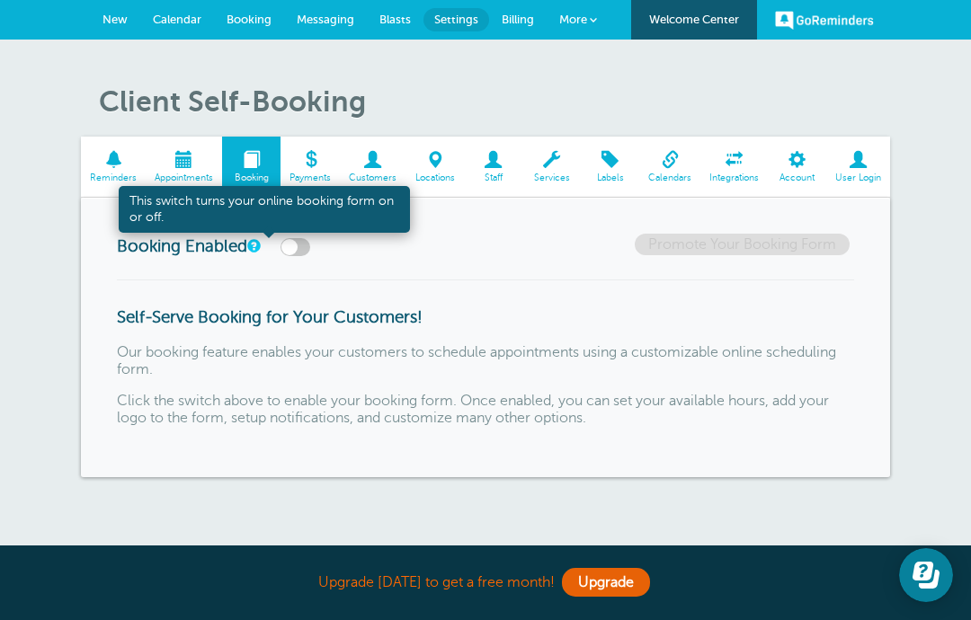
click at [258, 242] on link at bounding box center [252, 246] width 11 height 12
click at [485, 244] on div "Booking Enabled Promote Your Booking Form" at bounding box center [485, 256] width 737 height 45
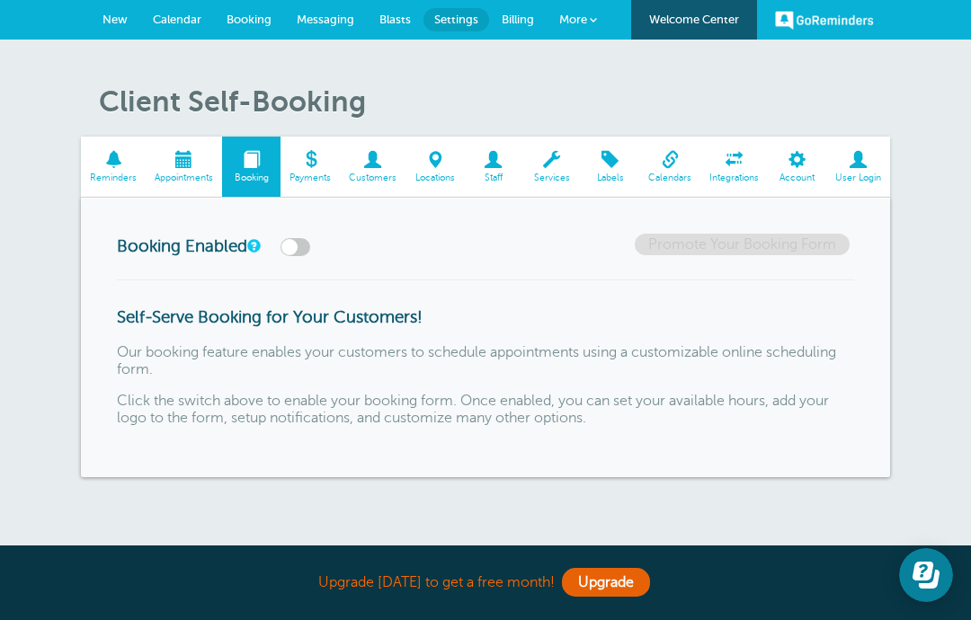
click at [121, 173] on span "Reminders" at bounding box center [113, 178] width 47 height 11
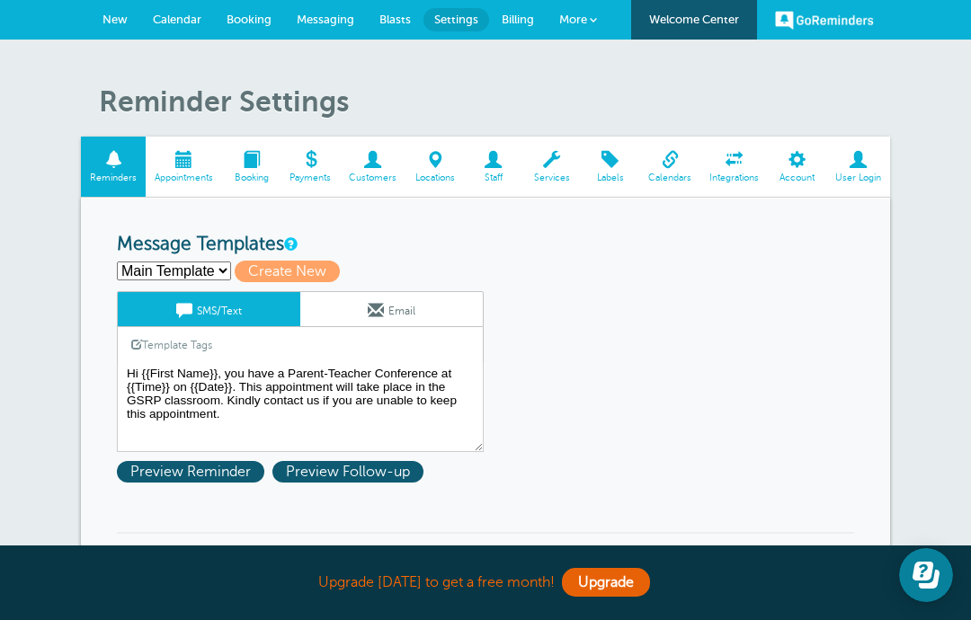
click at [187, 165] on span at bounding box center [184, 159] width 76 height 17
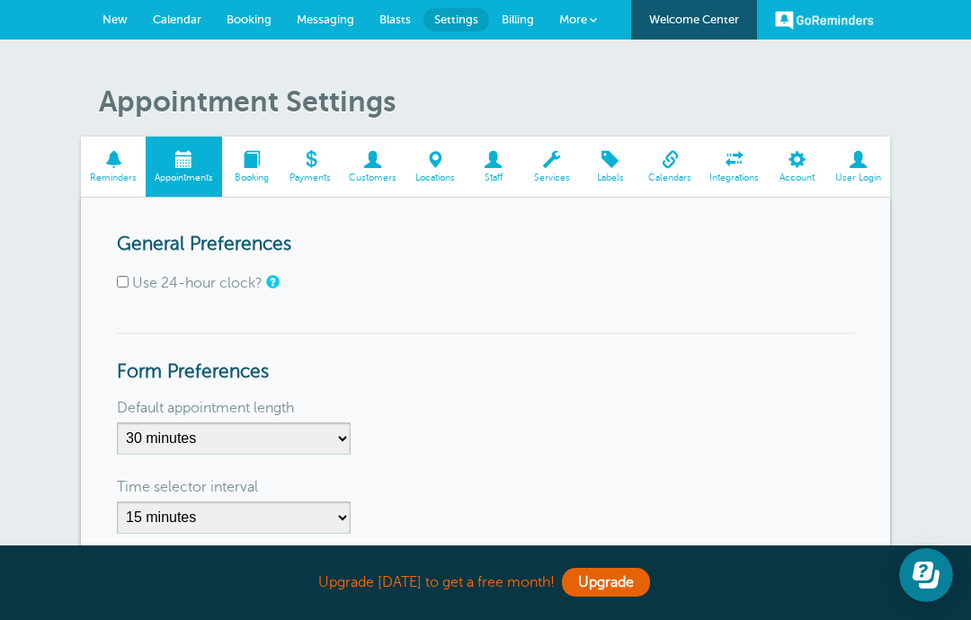
click at [387, 158] on span at bounding box center [373, 159] width 66 height 17
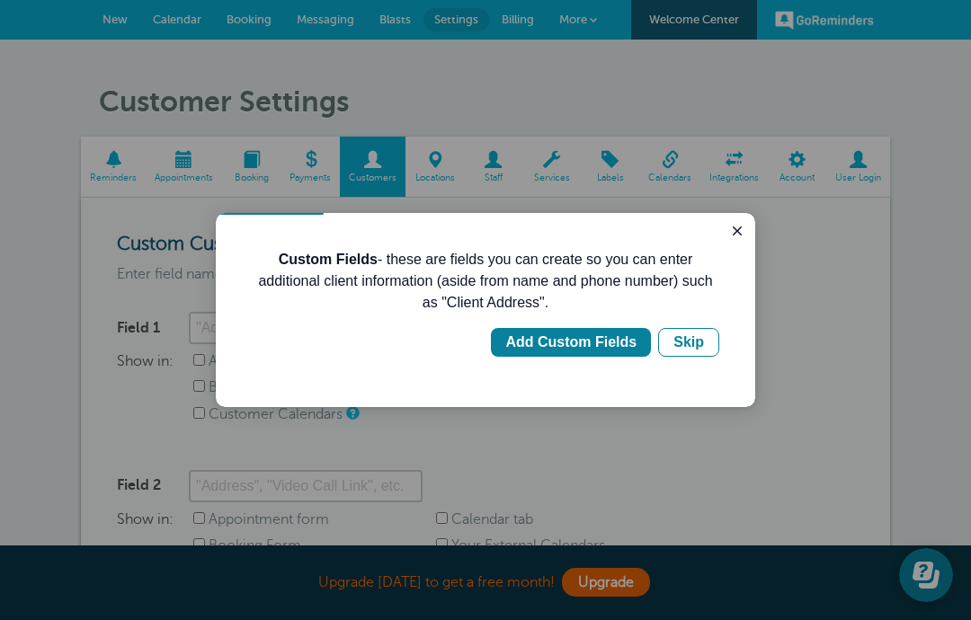
click at [700, 343] on div "Skip" at bounding box center [688, 343] width 31 height 22
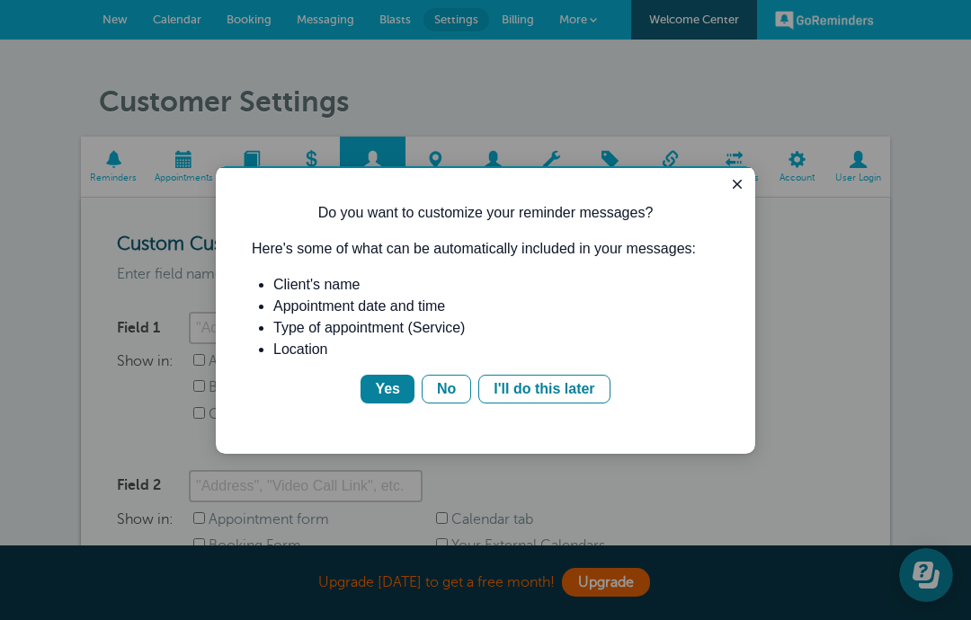
click at [399, 391] on div "Yes" at bounding box center [387, 389] width 25 height 22
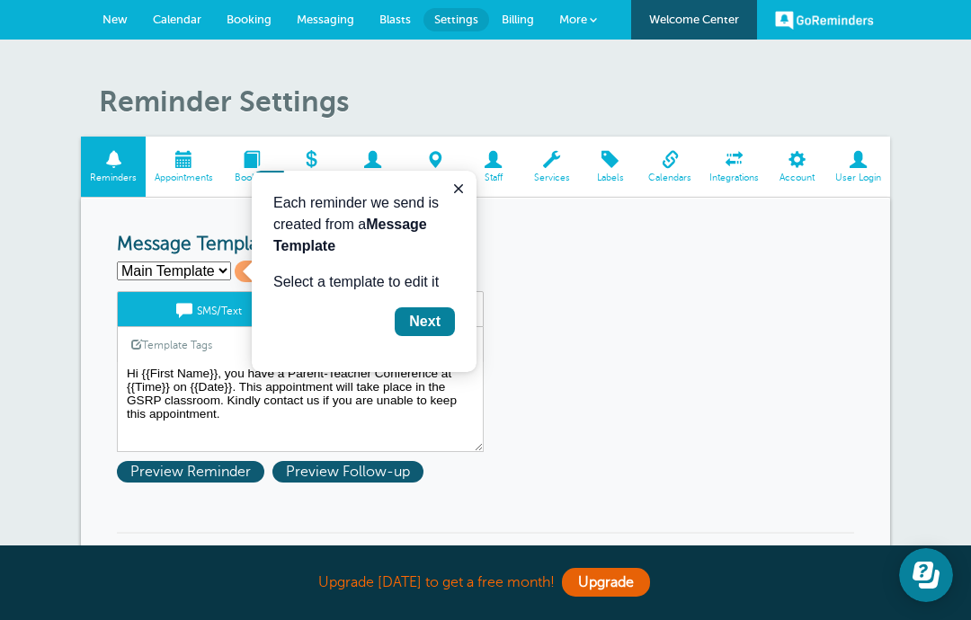
click at [430, 329] on div "Next" at bounding box center [424, 322] width 31 height 22
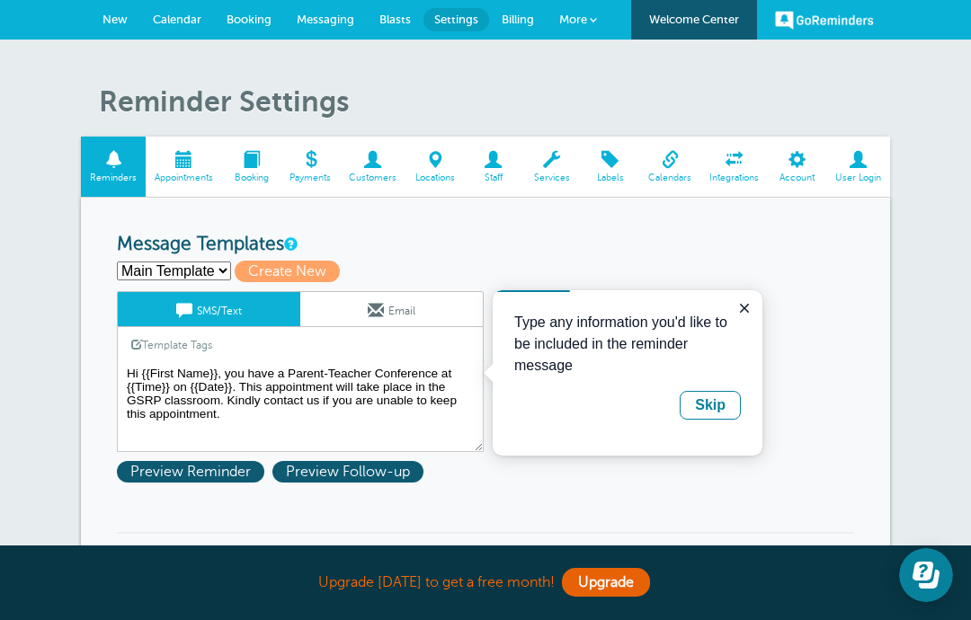
click at [437, 433] on textarea "Hi {{First Name}}, you have a Parent-Teacher Conference at {{Time}} on {{Date}}…" at bounding box center [300, 407] width 367 height 90
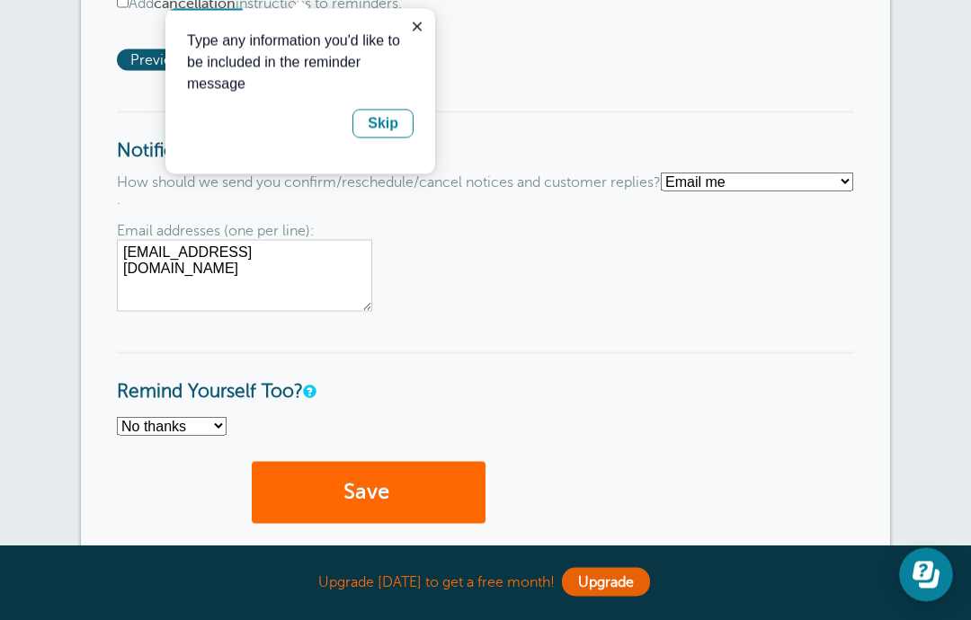
scroll to position [1185, 0]
click at [408, 510] on button "Save" at bounding box center [369, 492] width 234 height 62
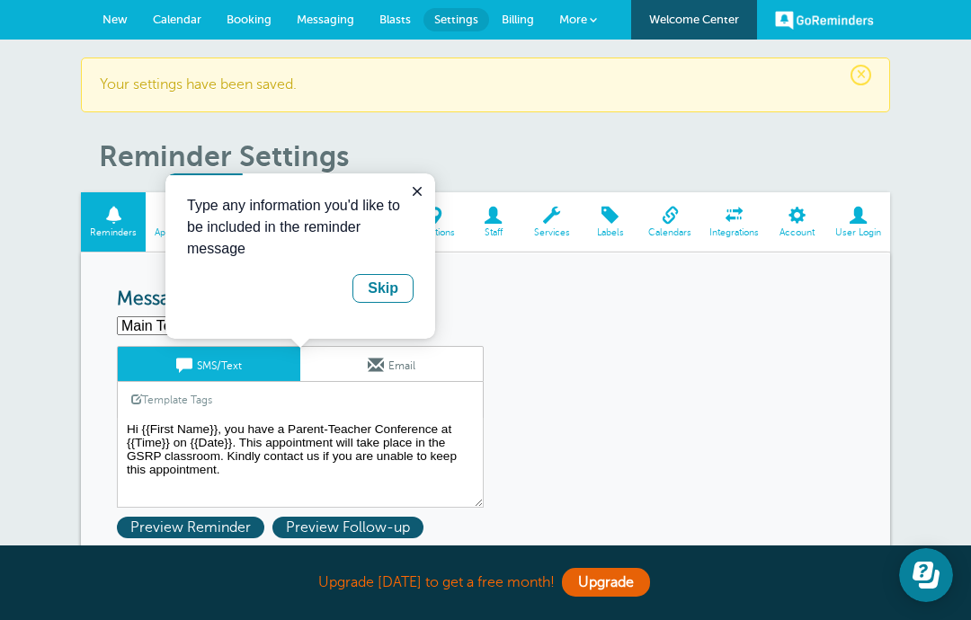
click at [385, 290] on div "Skip" at bounding box center [383, 289] width 31 height 22
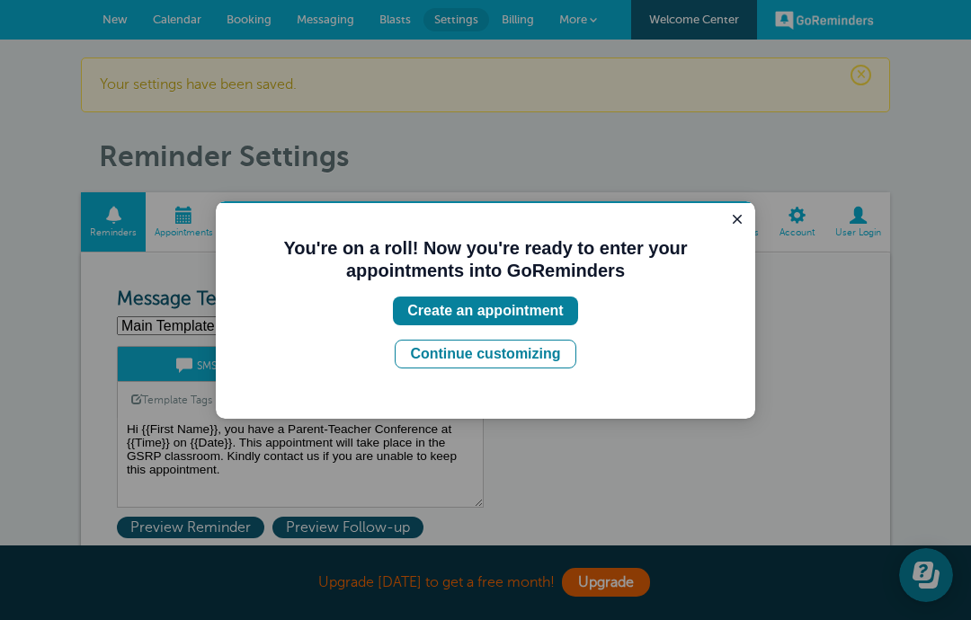
click at [538, 313] on div "Create an appointment" at bounding box center [485, 311] width 156 height 22
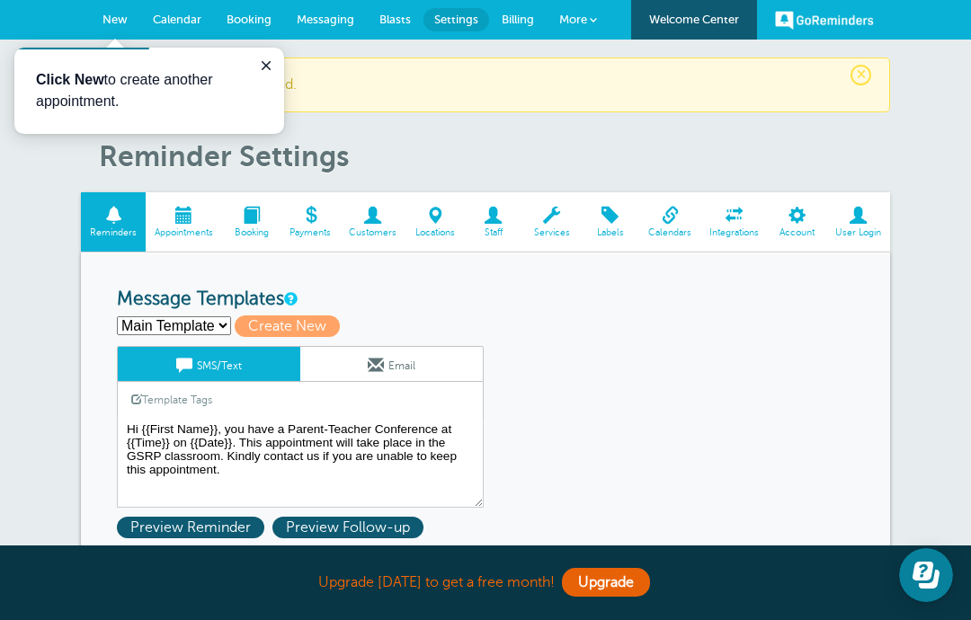
click at [117, 25] on span "New" at bounding box center [114, 19] width 25 height 13
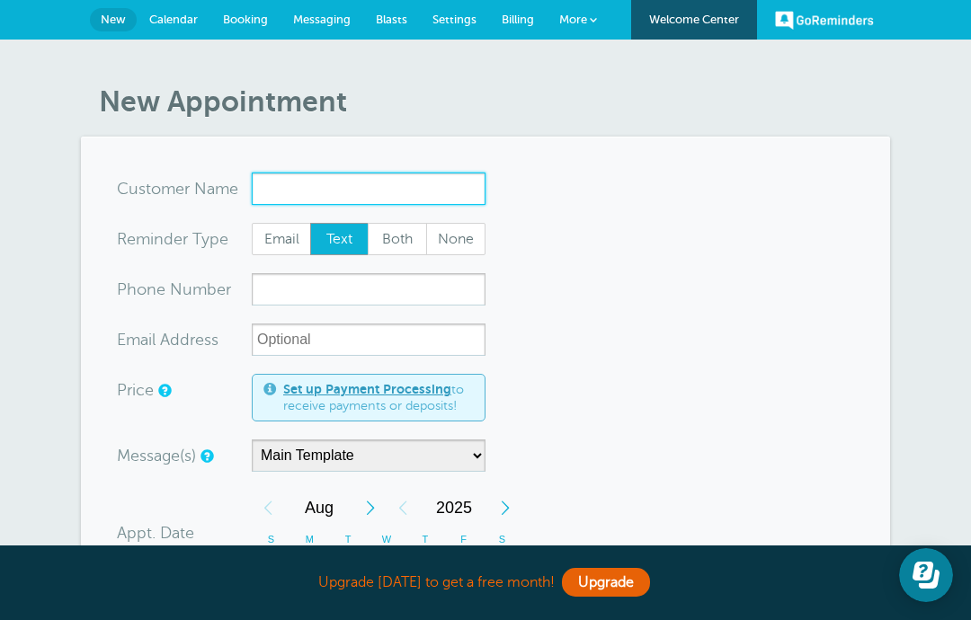
click at [366, 194] on input "x-no-autofill" at bounding box center [369, 189] width 234 height 32
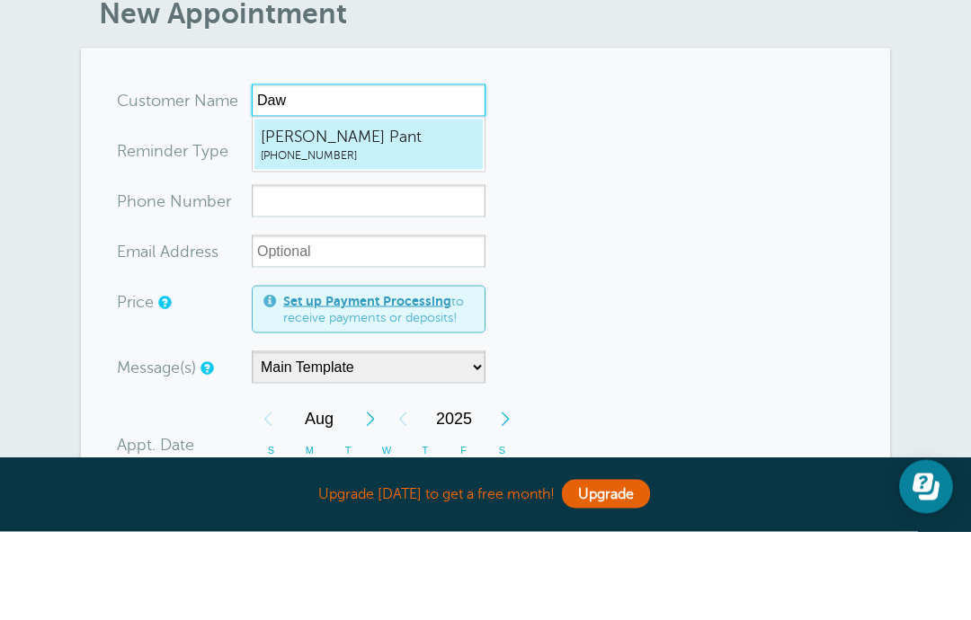
click at [344, 214] on span "[PERSON_NAME] Pant" at bounding box center [369, 225] width 216 height 22
type input "DawnPant2696252590"
type input "[PERSON_NAME] Pant"
type input "(269) 625-2590"
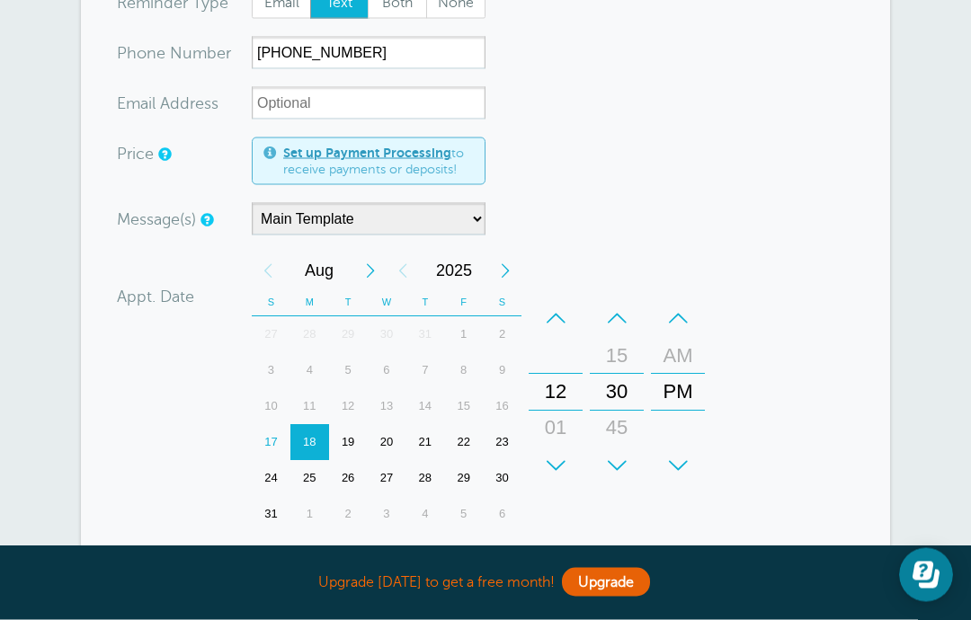
scroll to position [245, 0]
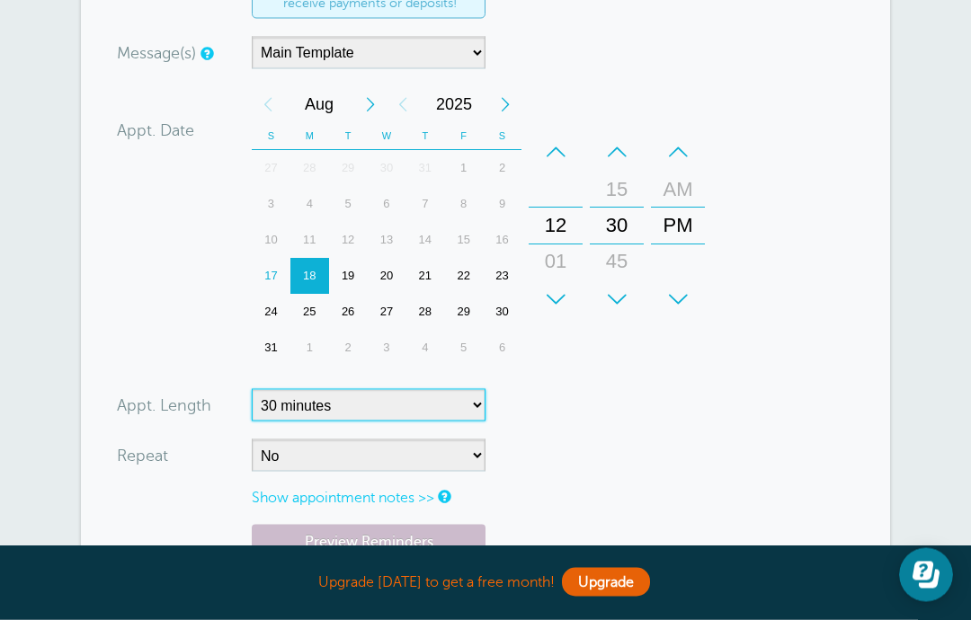
click at [449, 401] on select "5 minutes 10 minutes 15 minutes 20 minutes 25 minutes 30 minutes 35 minutes 40 …" at bounding box center [369, 405] width 234 height 32
select select "60"
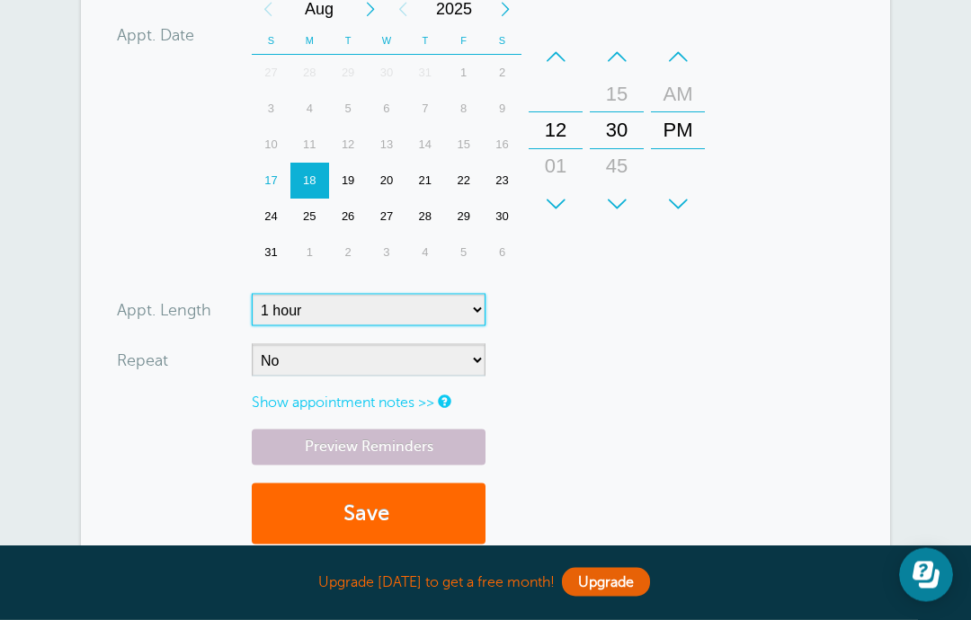
scroll to position [504, 0]
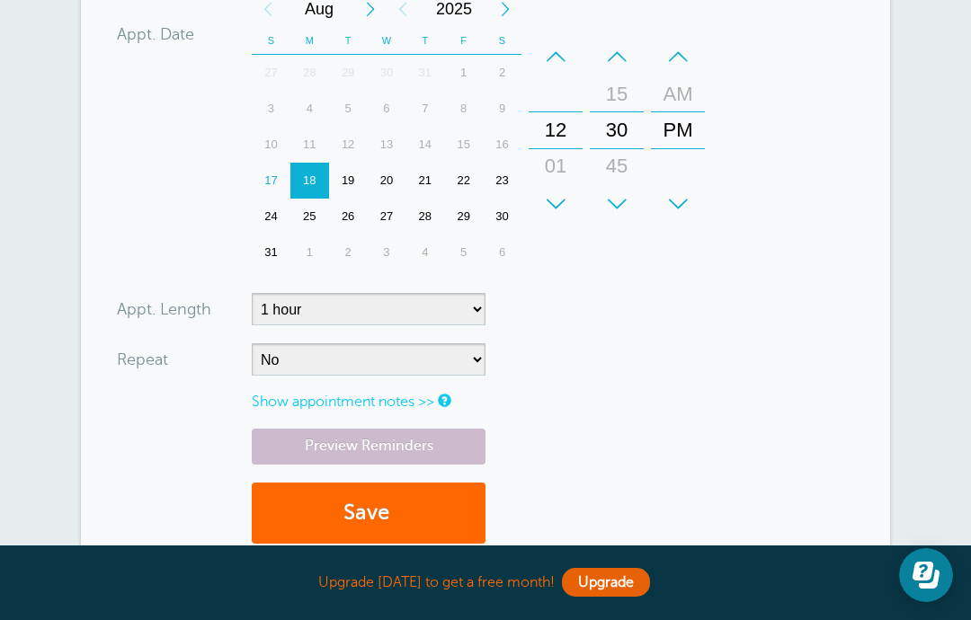
click at [446, 396] on link at bounding box center [443, 401] width 11 height 12
click at [432, 399] on link "Show appointment notes >>" at bounding box center [343, 402] width 182 height 16
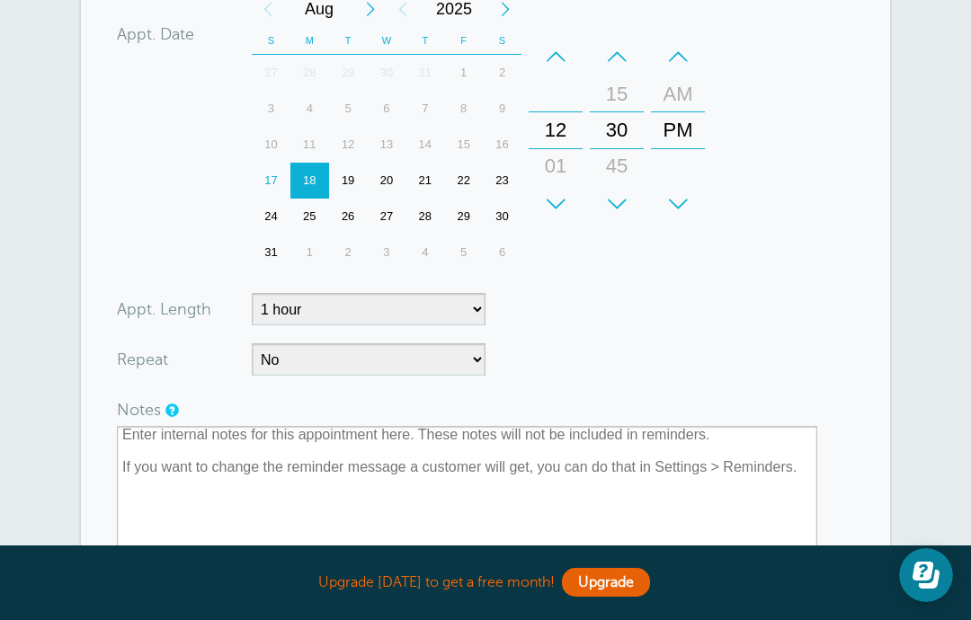
click at [621, 359] on form "You are creating a new customer. To use an existing customer select one from th…" at bounding box center [485, 212] width 737 height 1089
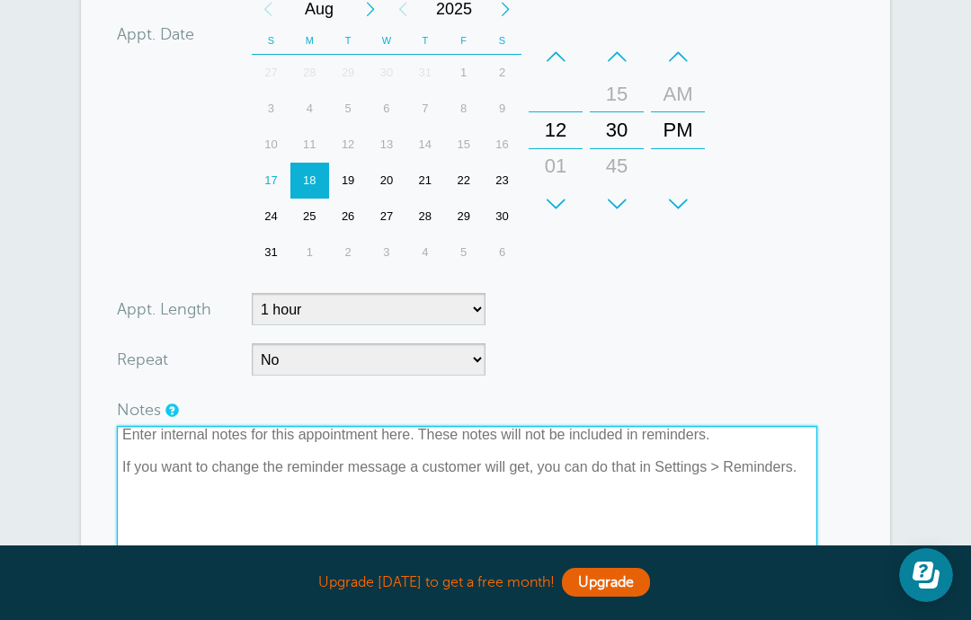
click at [210, 447] on textarea at bounding box center [467, 516] width 700 height 180
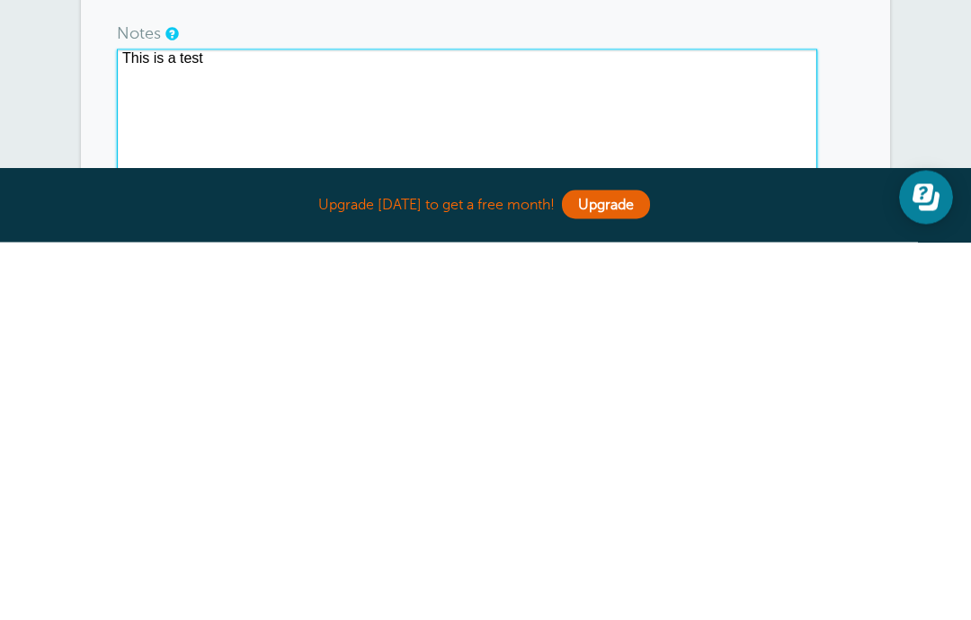
type textarea "This is a test"
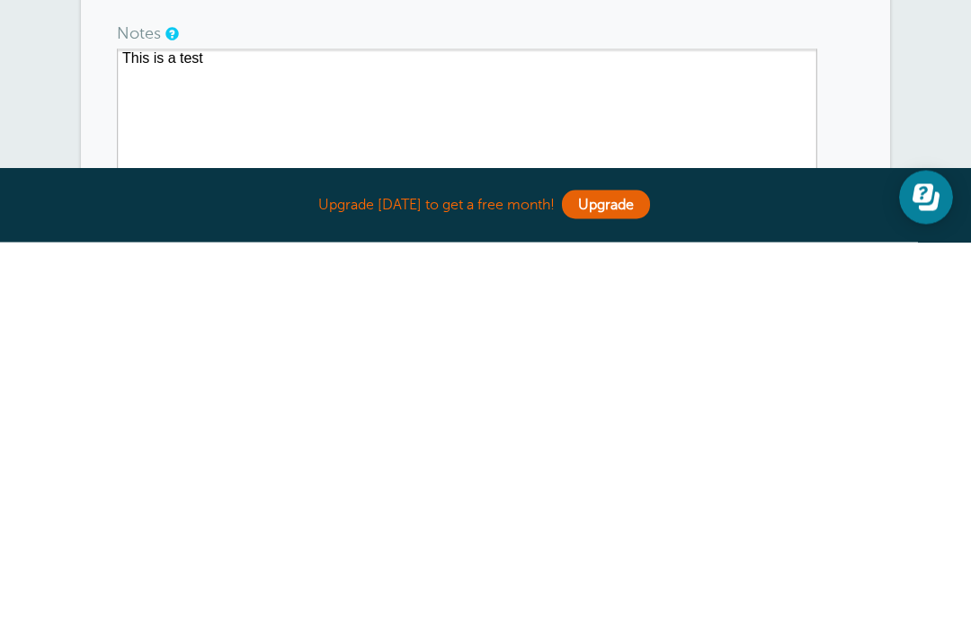
click at [873, 164] on section "You are creating a new customer. To use an existing customer select one from th…" at bounding box center [485, 213] width 809 height 1161
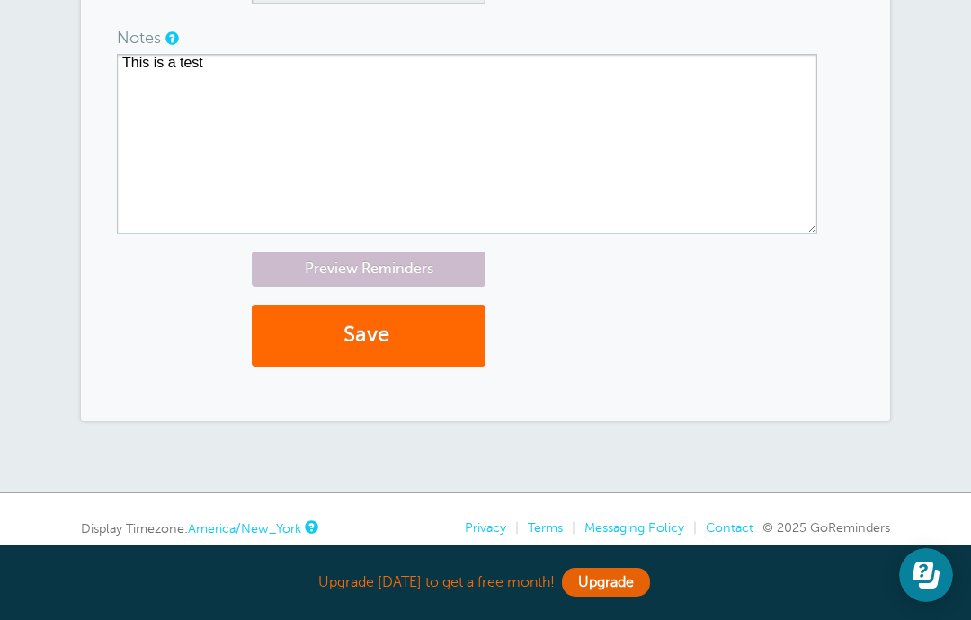
click at [398, 335] on button "Save" at bounding box center [369, 336] width 234 height 62
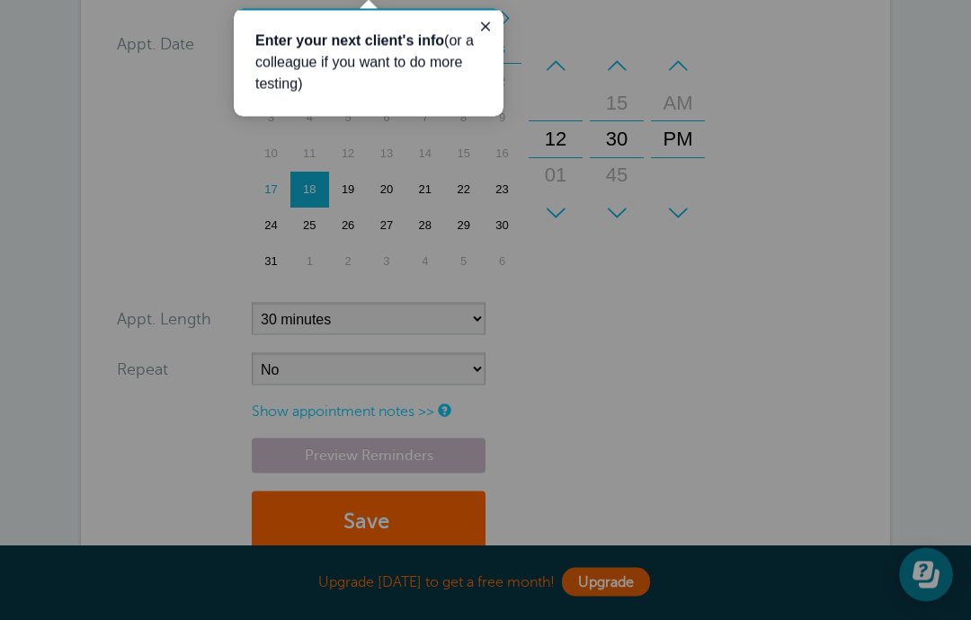
click at [483, 23] on icon "Close guide" at bounding box center [485, 26] width 9 height 9
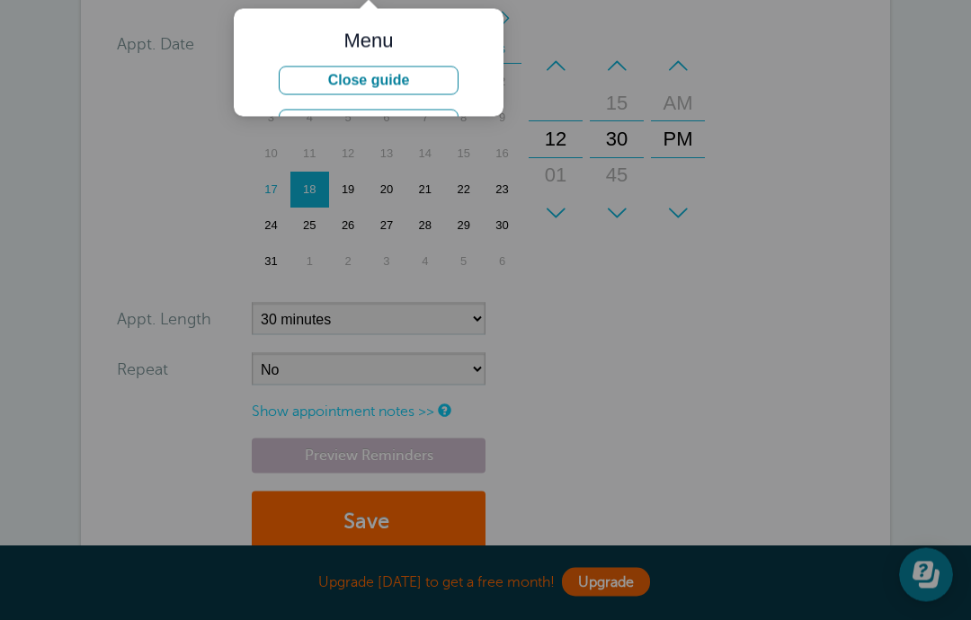
scroll to position [725, 0]
